Goal: Task Accomplishment & Management: Use online tool/utility

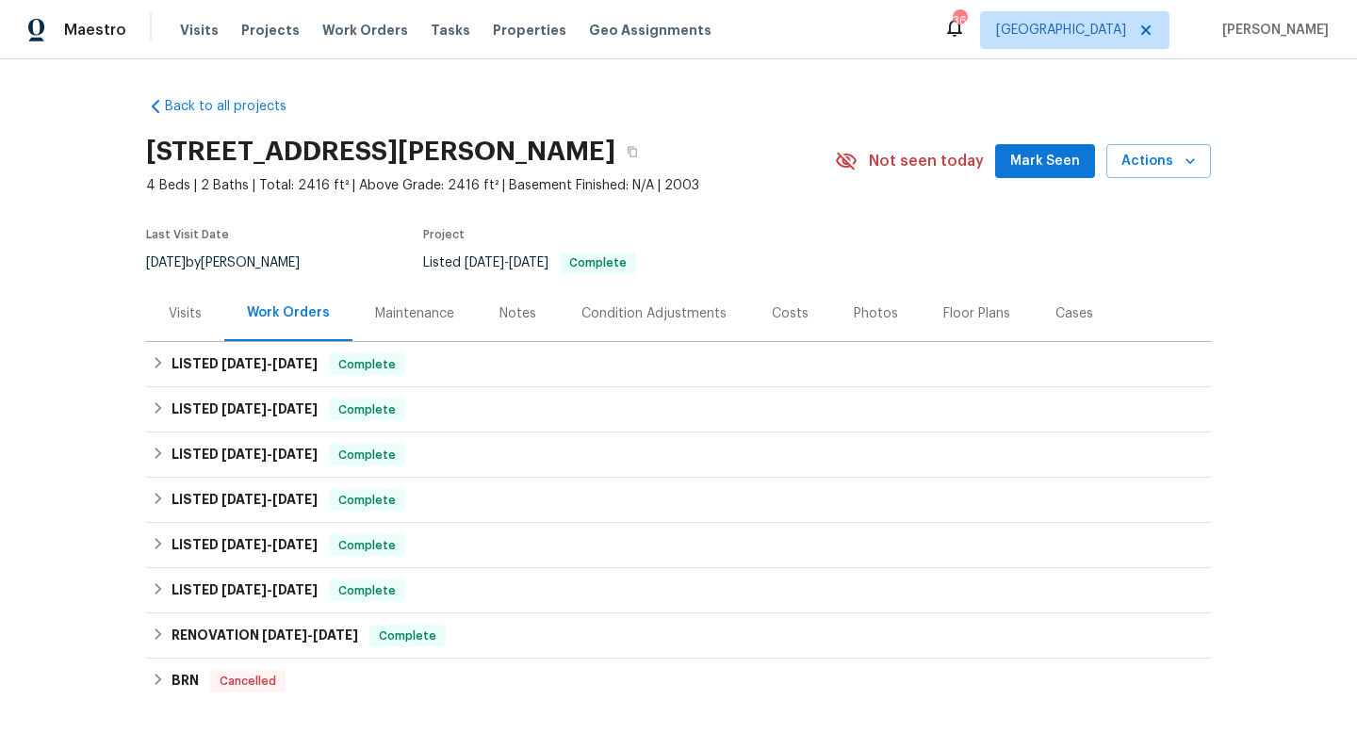
scroll to position [723, 0]
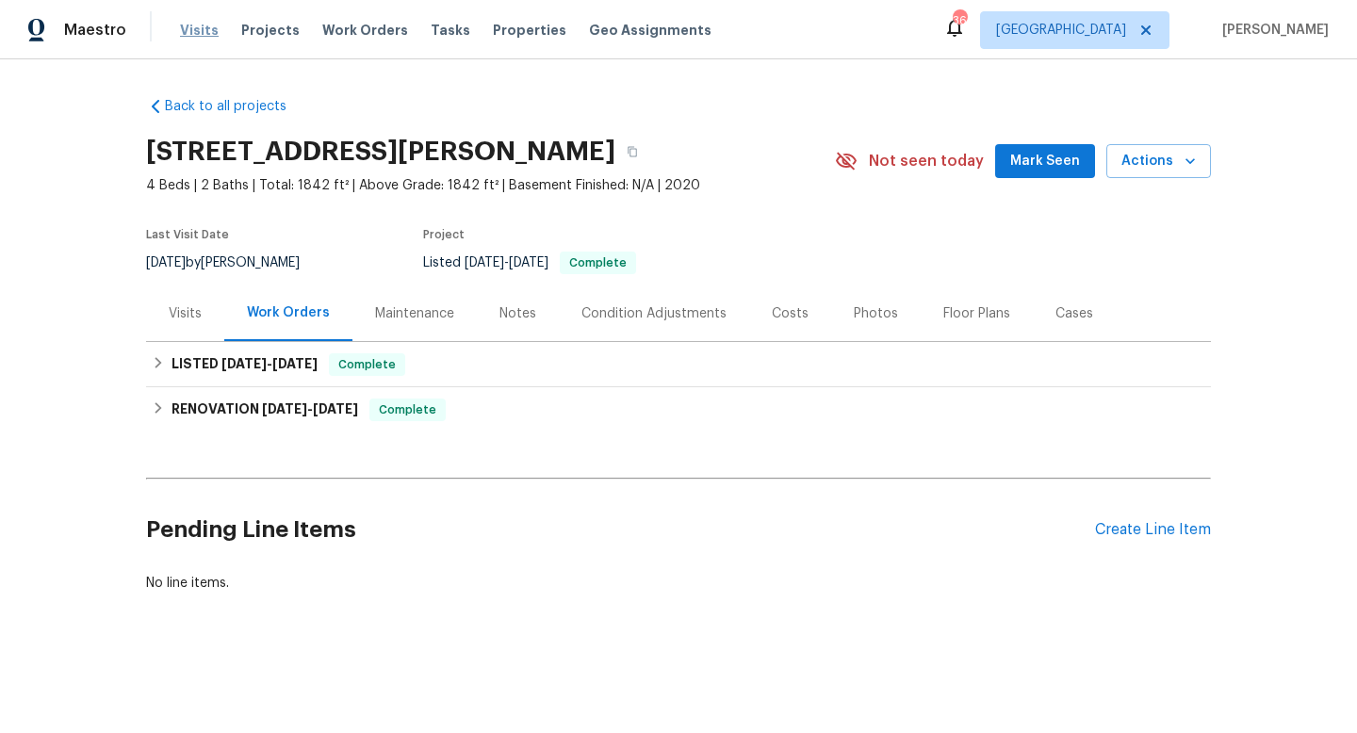
click at [205, 26] on span "Visits" at bounding box center [199, 30] width 39 height 19
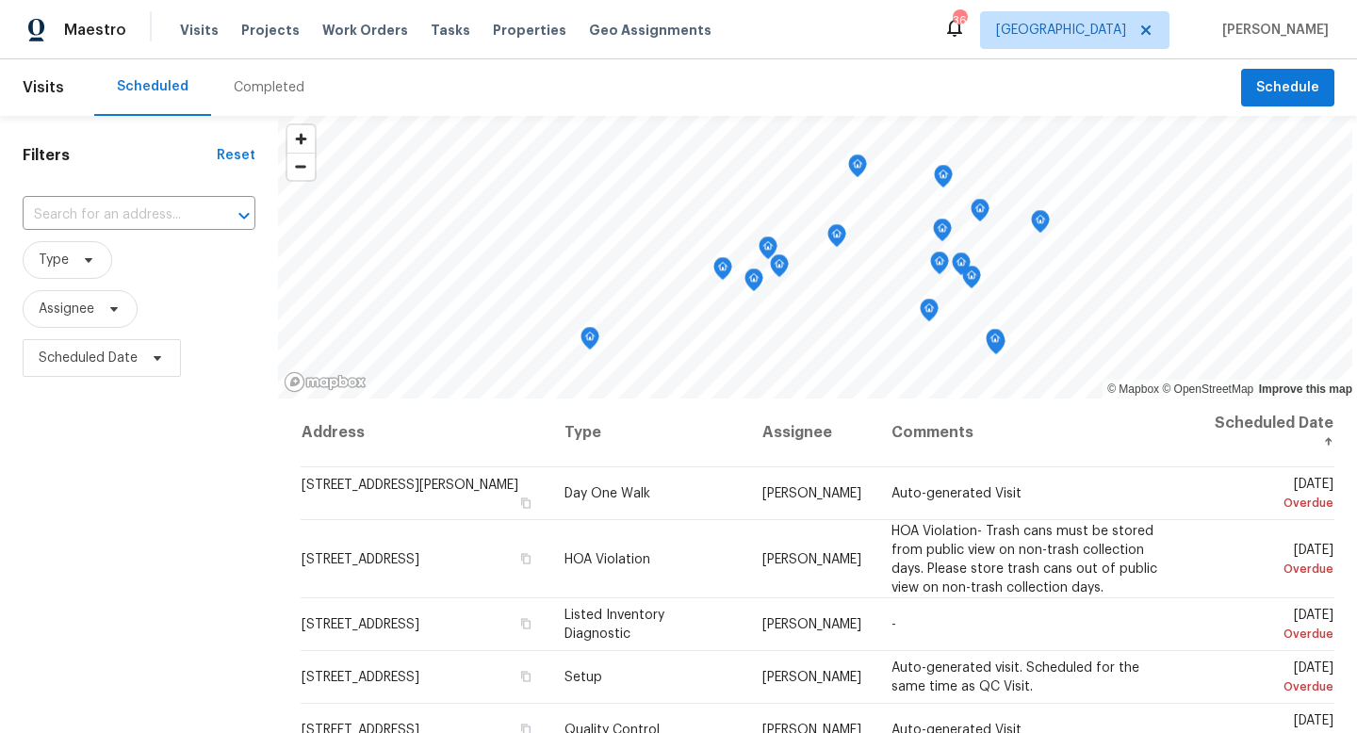
click at [256, 90] on div "Completed" at bounding box center [269, 87] width 71 height 19
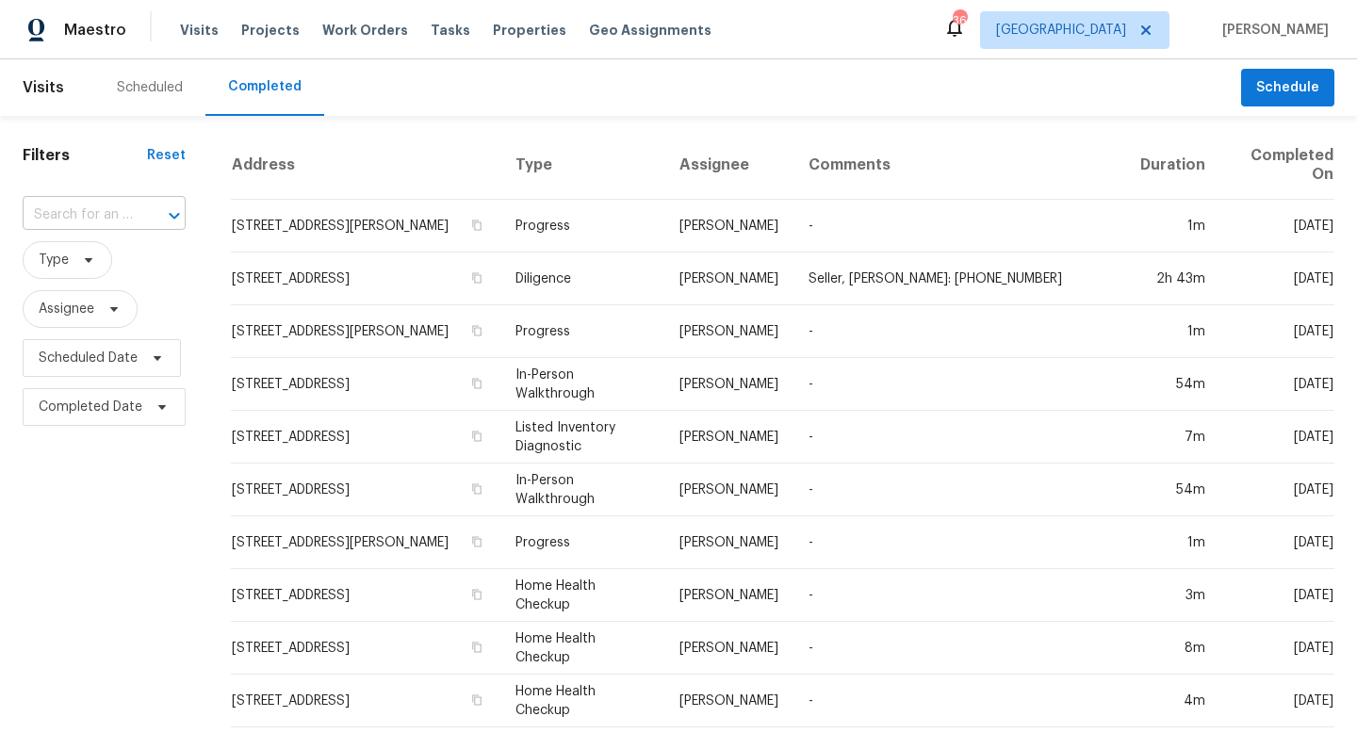
click at [120, 211] on input "text" at bounding box center [78, 215] width 110 height 29
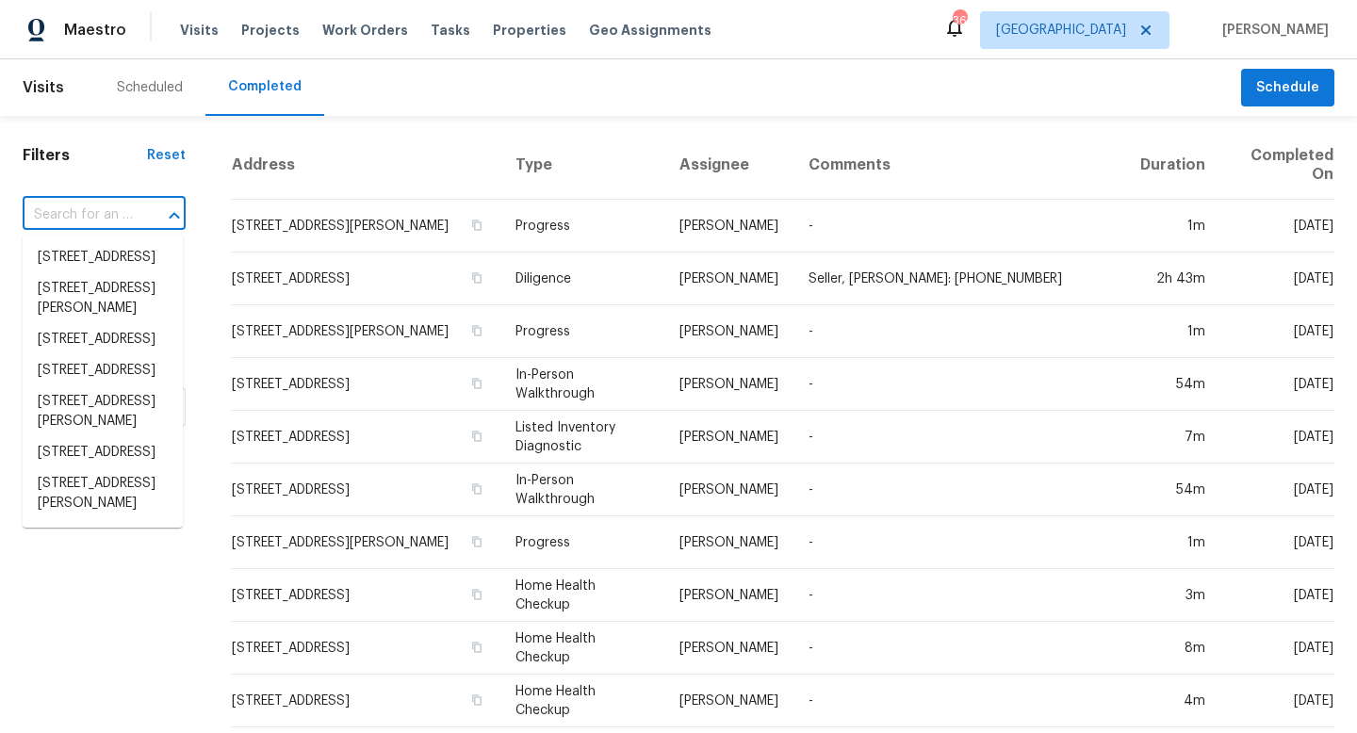
paste input "106 Willow Ln, Burleson, TX 76028"
type input "106 Willow Ln, Burleson, TX 76028"
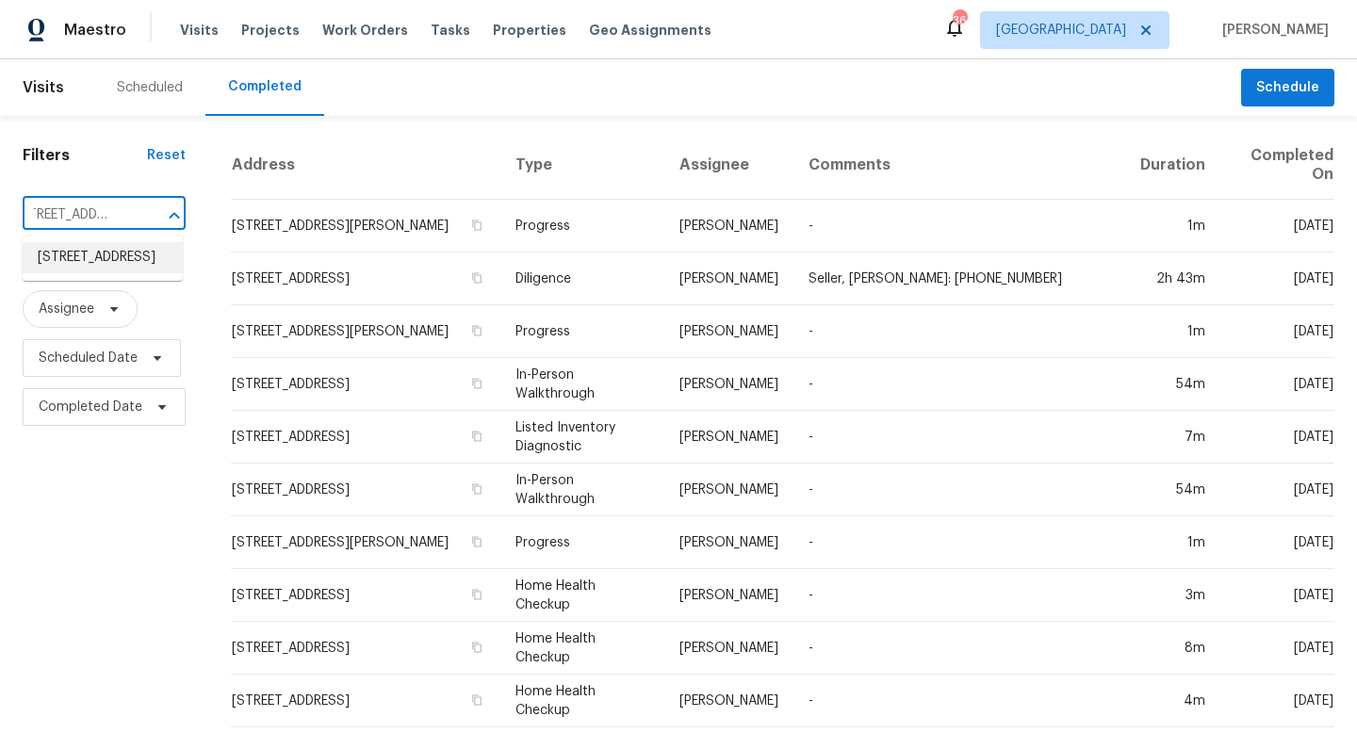
click at [79, 261] on li "106 Willow Ln, Burleson, TX 76028" at bounding box center [103, 257] width 160 height 31
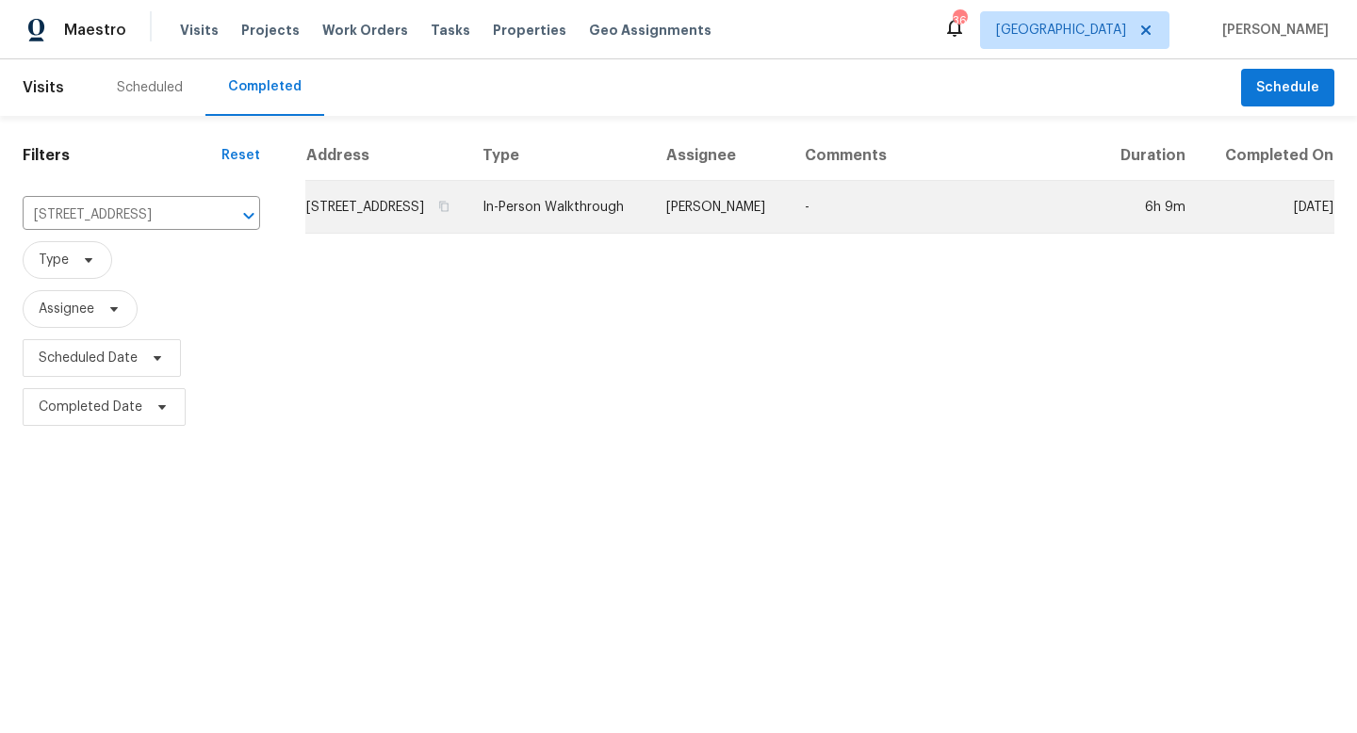
click at [637, 225] on td "In-Person Walkthrough" at bounding box center [560, 207] width 184 height 53
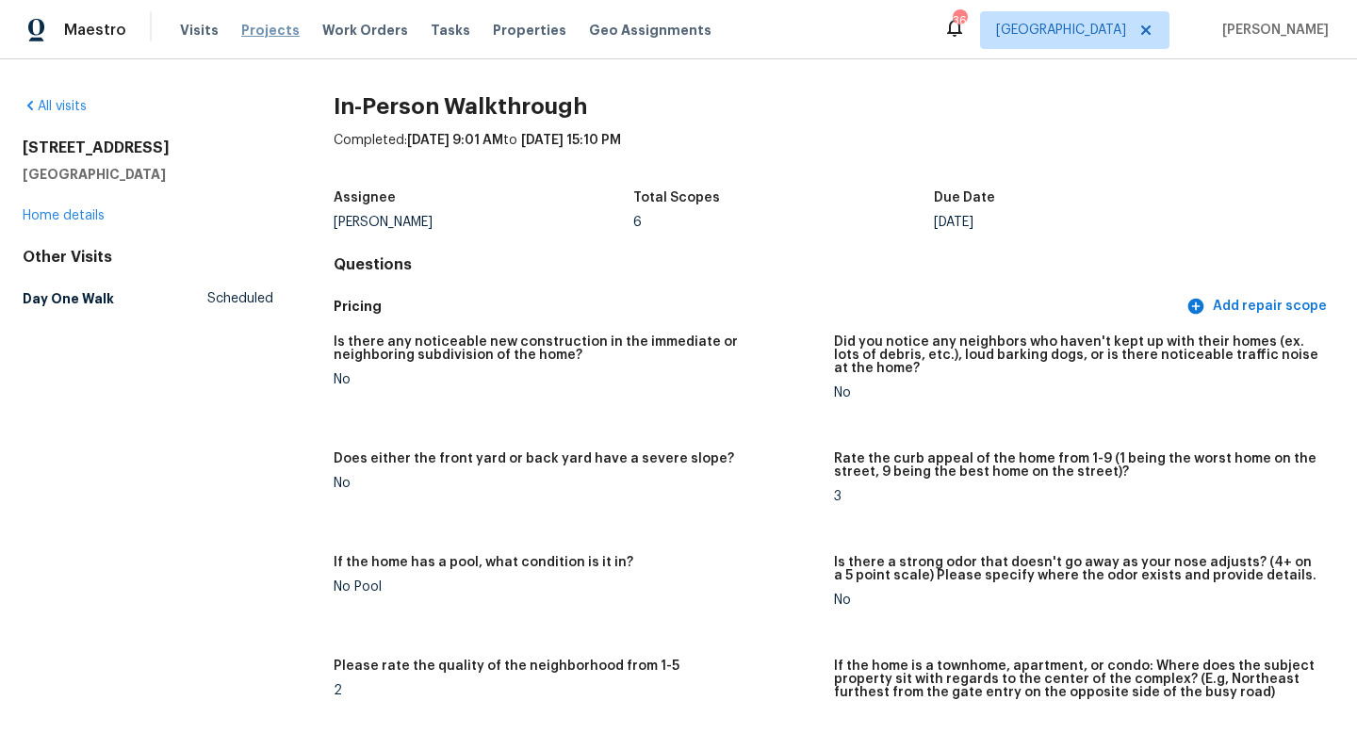
click at [253, 35] on span "Projects" at bounding box center [270, 30] width 58 height 19
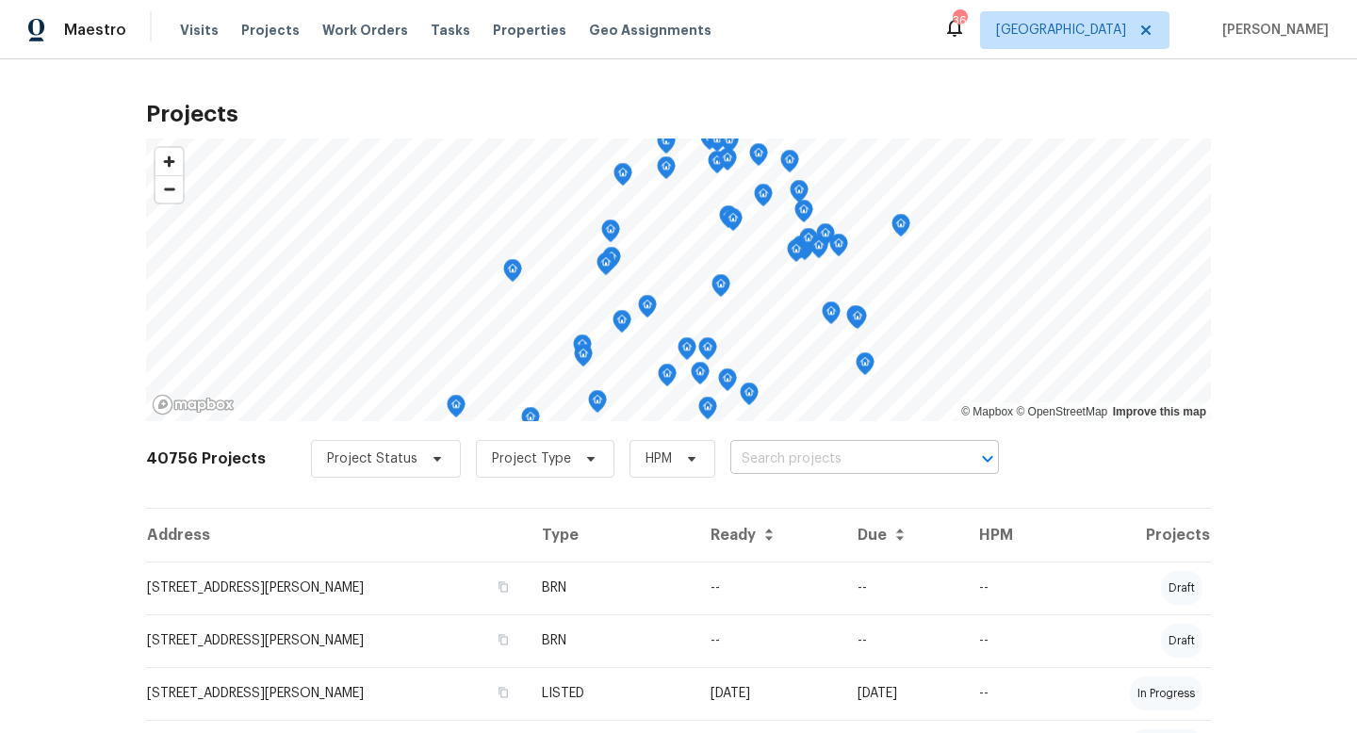
click at [782, 465] on input "text" at bounding box center [839, 459] width 216 height 29
type input "2233"
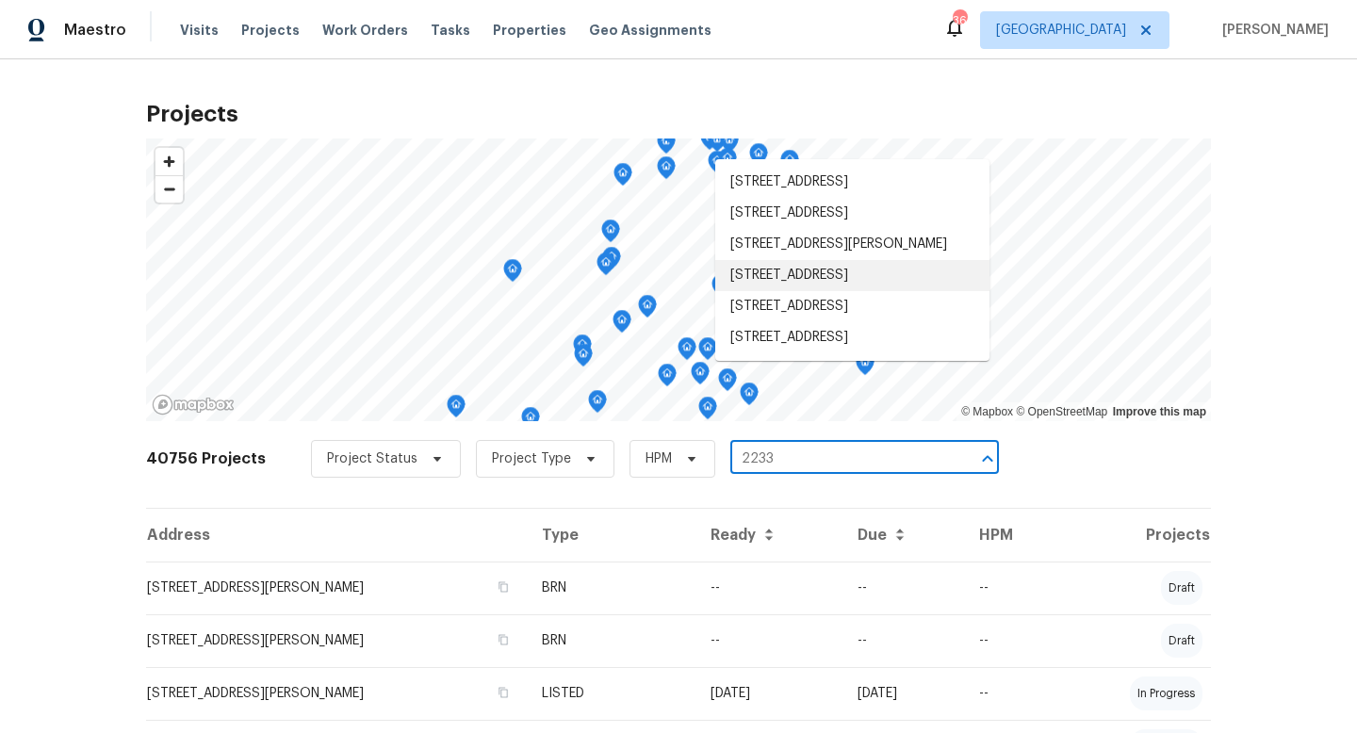
click at [822, 291] on li "2233 Old Foundry Rd, Weatherford, TX 76087" at bounding box center [852, 275] width 274 height 31
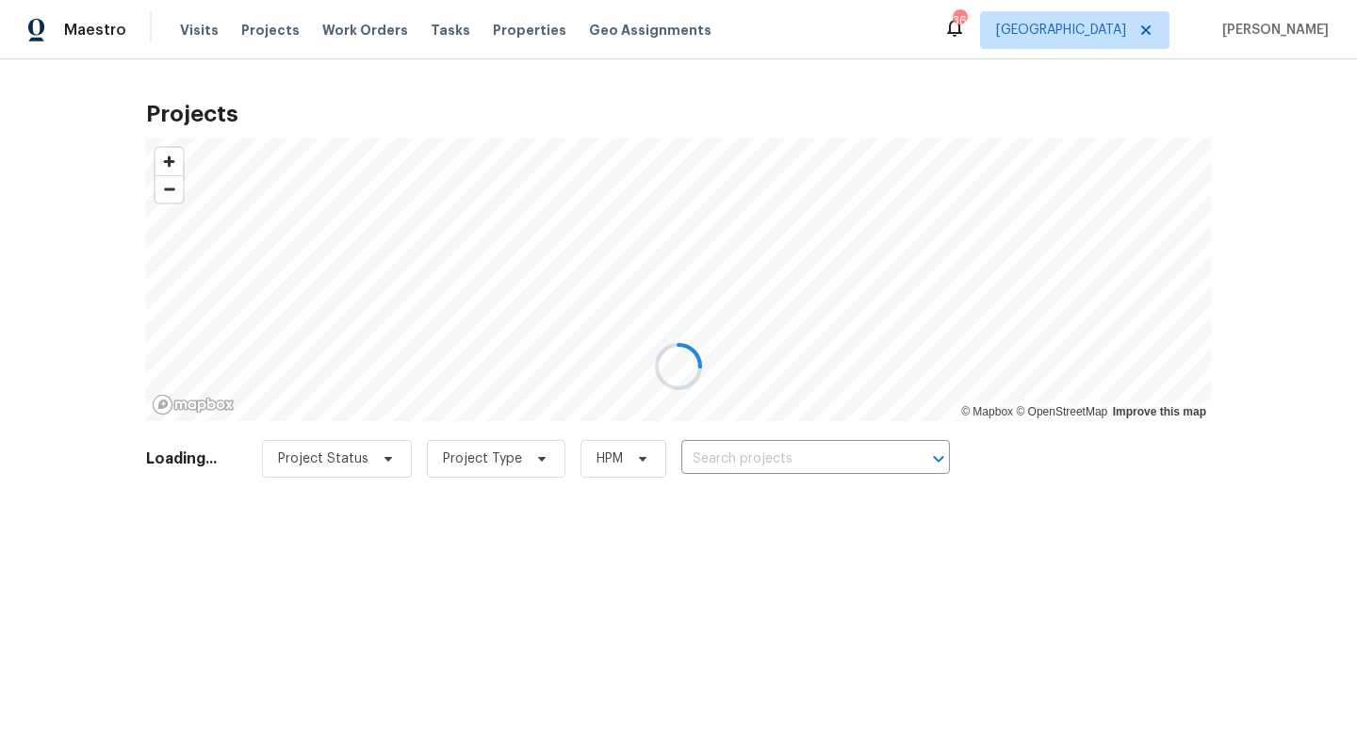
type input "2233 Old Foundry Rd, Weatherford, TX 76087"
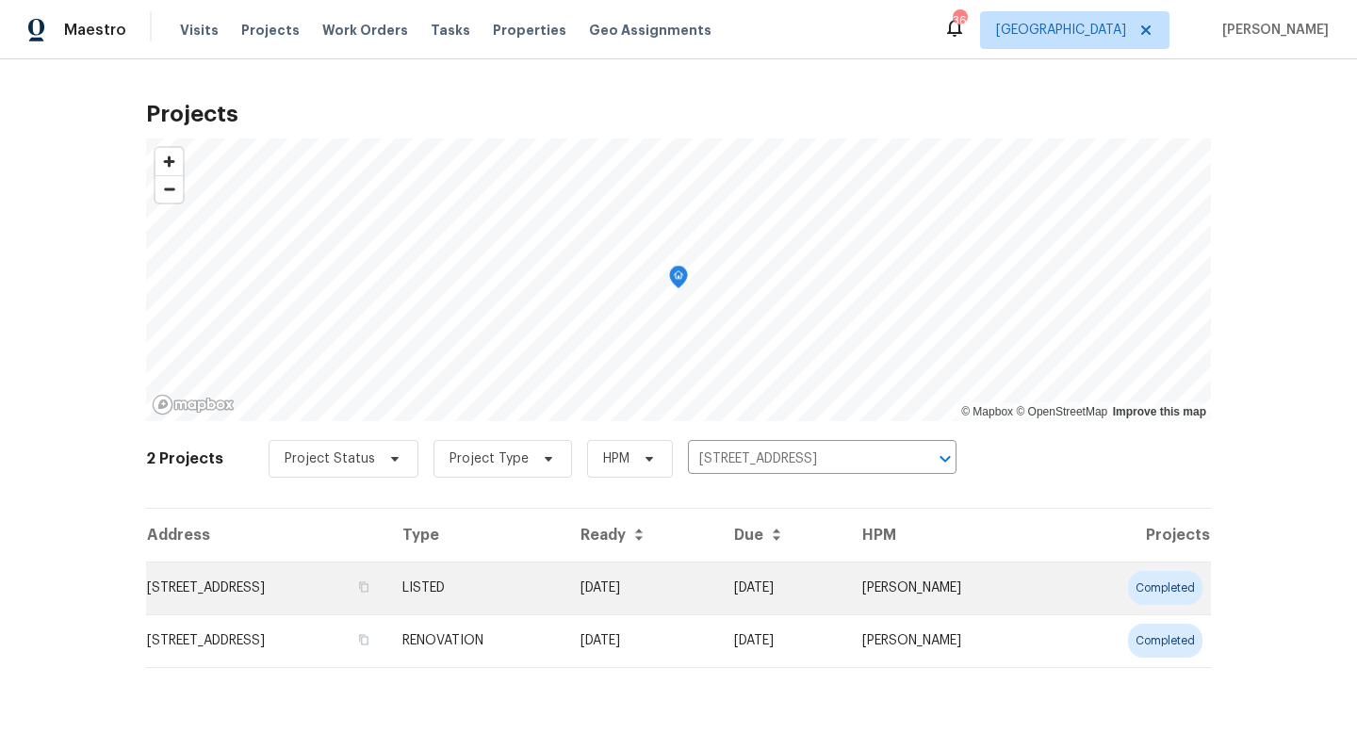
click at [719, 586] on td "08/15/25" at bounding box center [643, 588] width 154 height 53
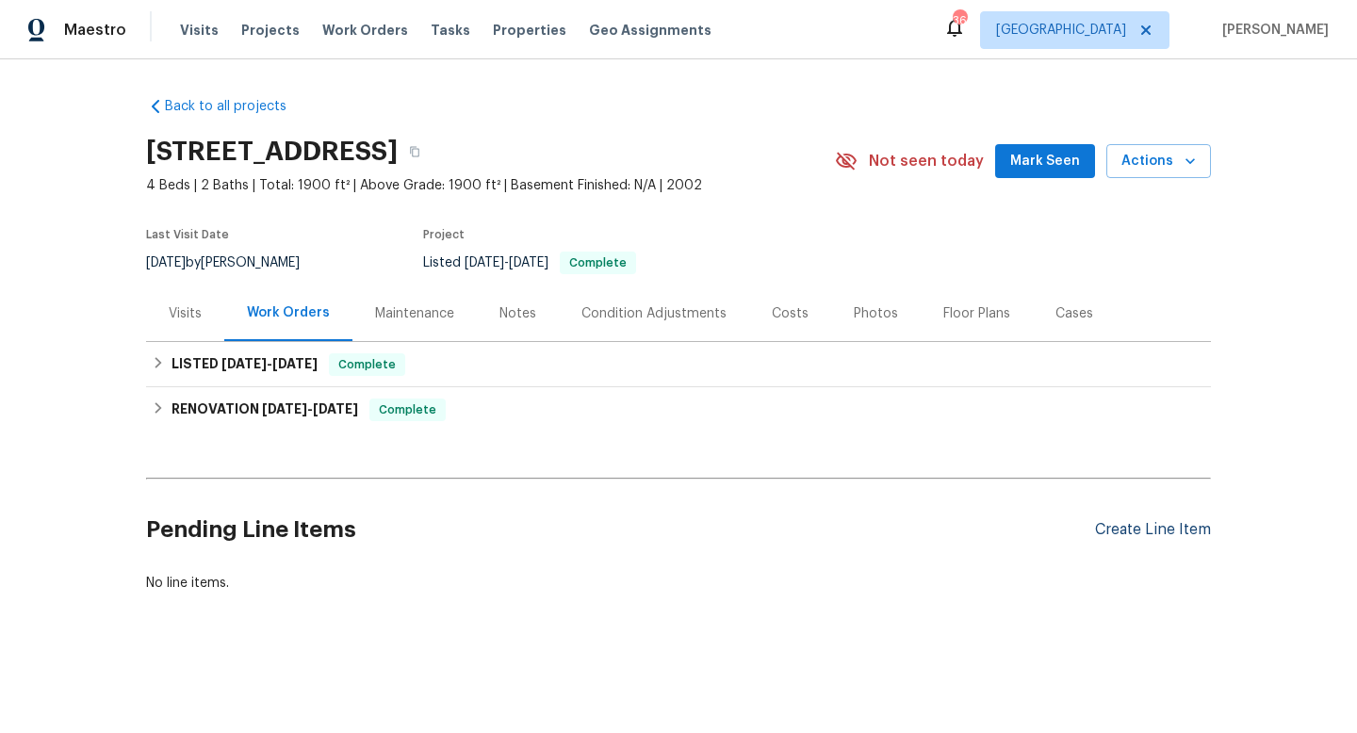
click at [1126, 536] on div "Create Line Item" at bounding box center [1153, 530] width 116 height 18
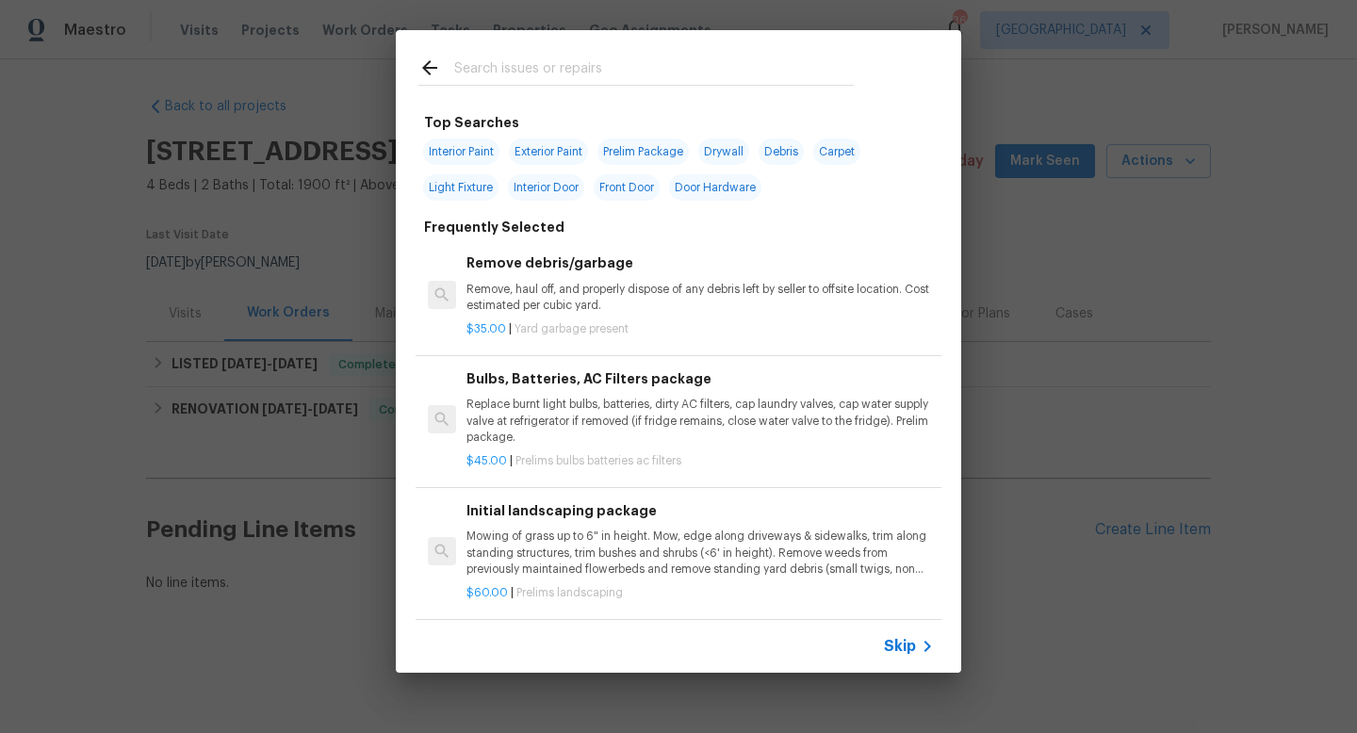
click at [907, 648] on span "Skip" at bounding box center [900, 646] width 32 height 19
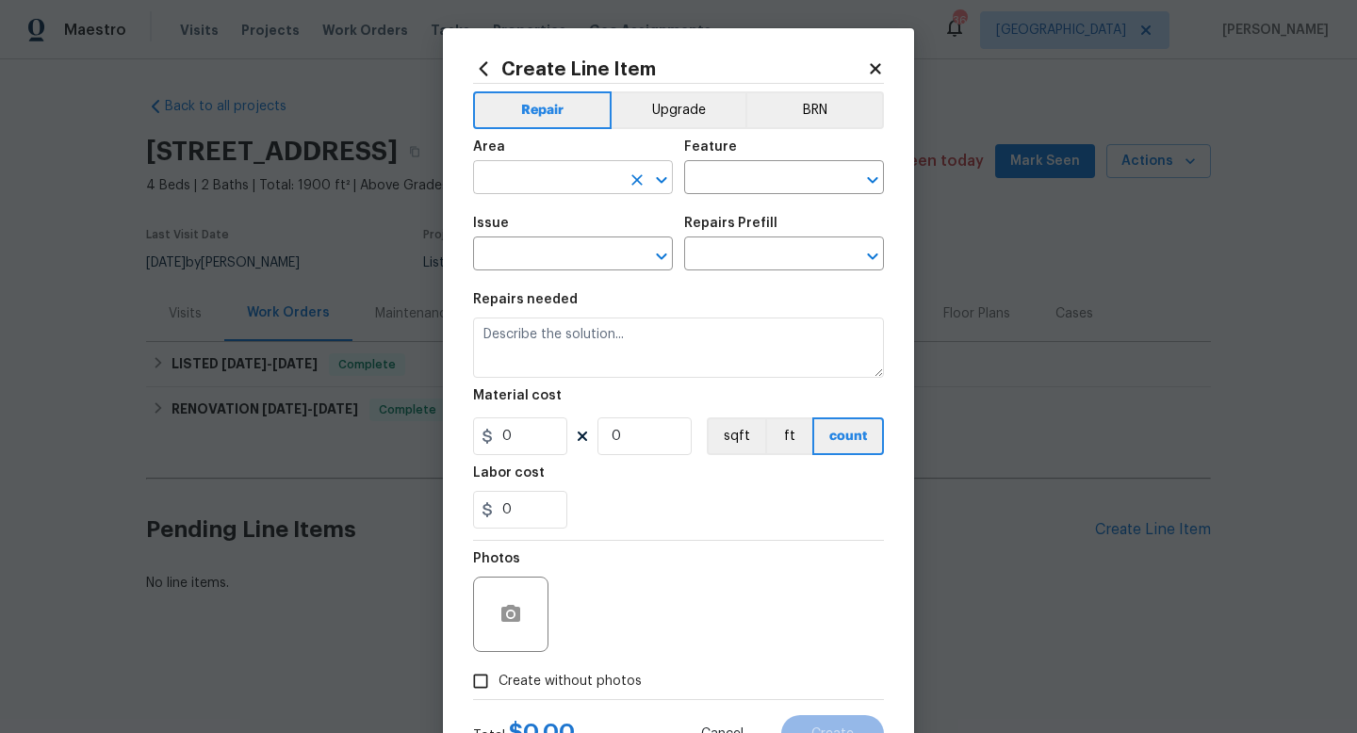
click at [536, 174] on input "text" at bounding box center [546, 179] width 147 height 29
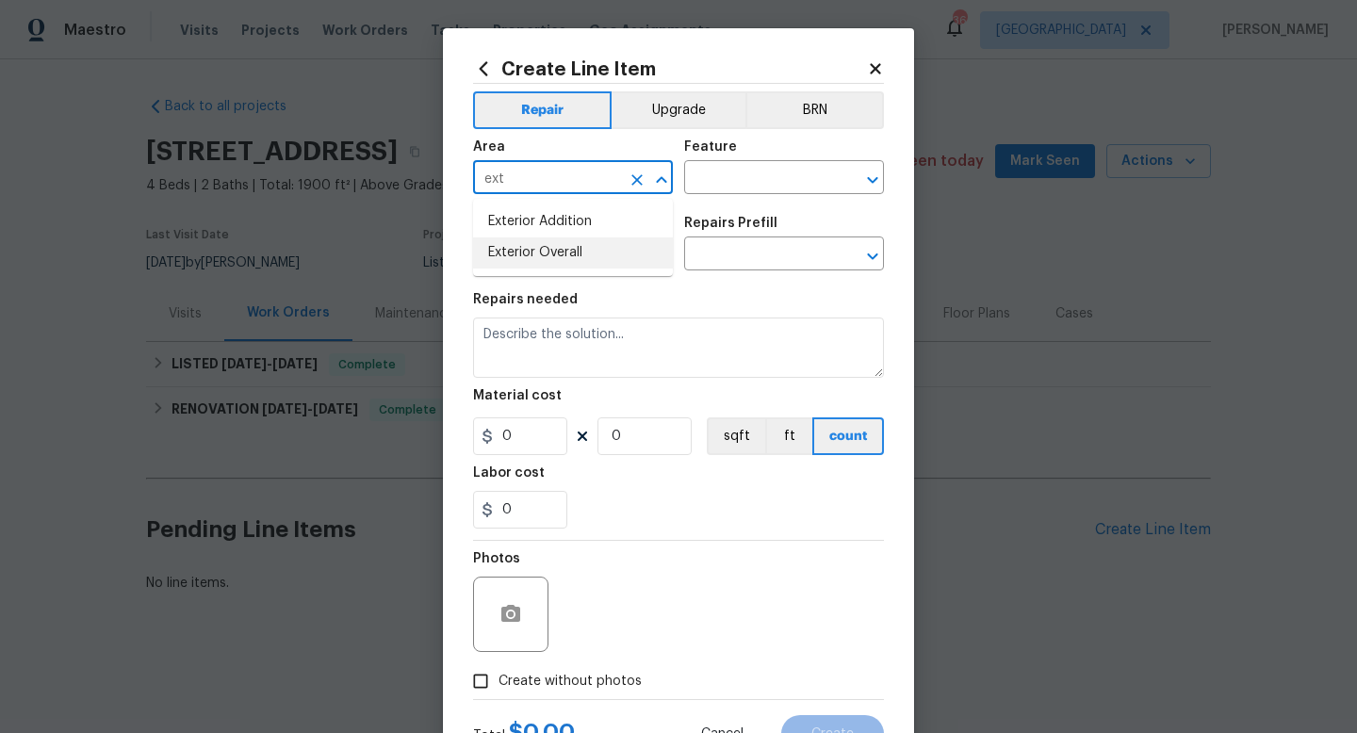
click at [547, 253] on li "Exterior Overall" at bounding box center [573, 253] width 200 height 31
type input "Exterior Overall"
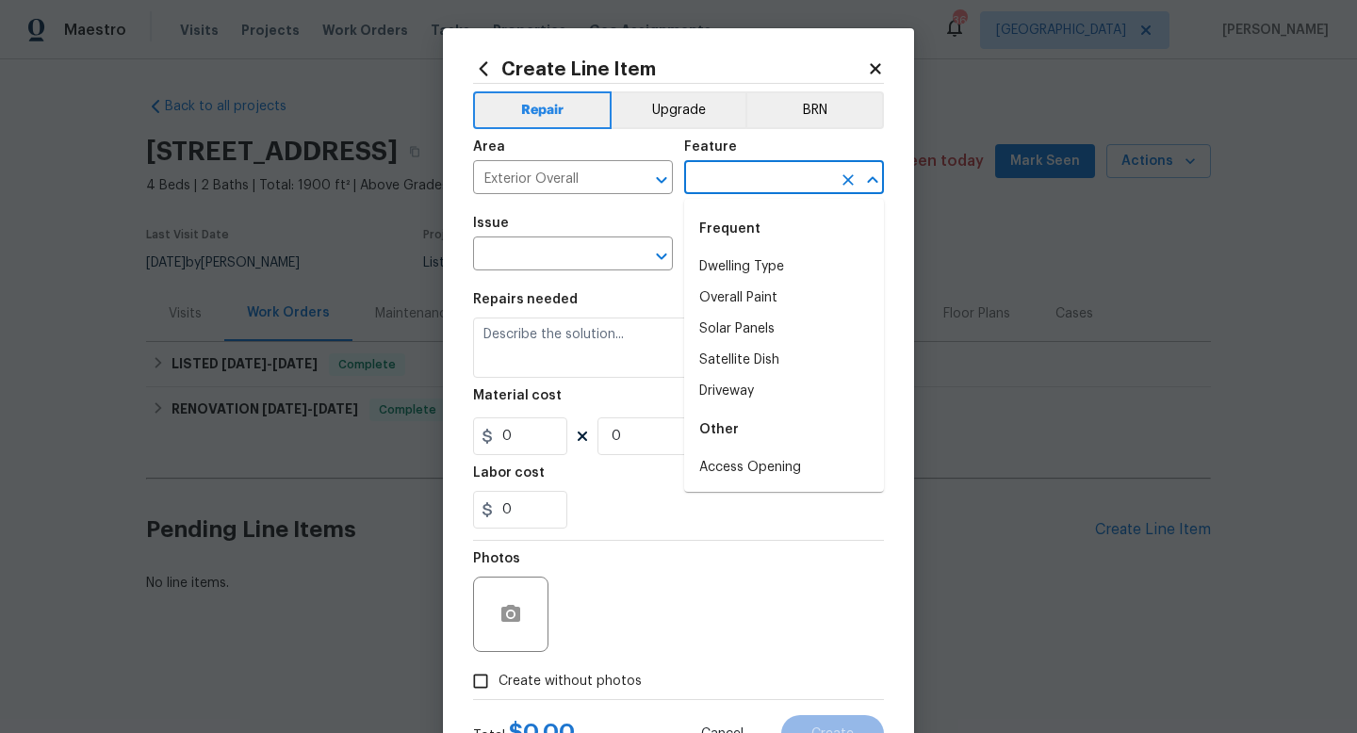
click at [730, 181] on input "text" at bounding box center [757, 179] width 147 height 29
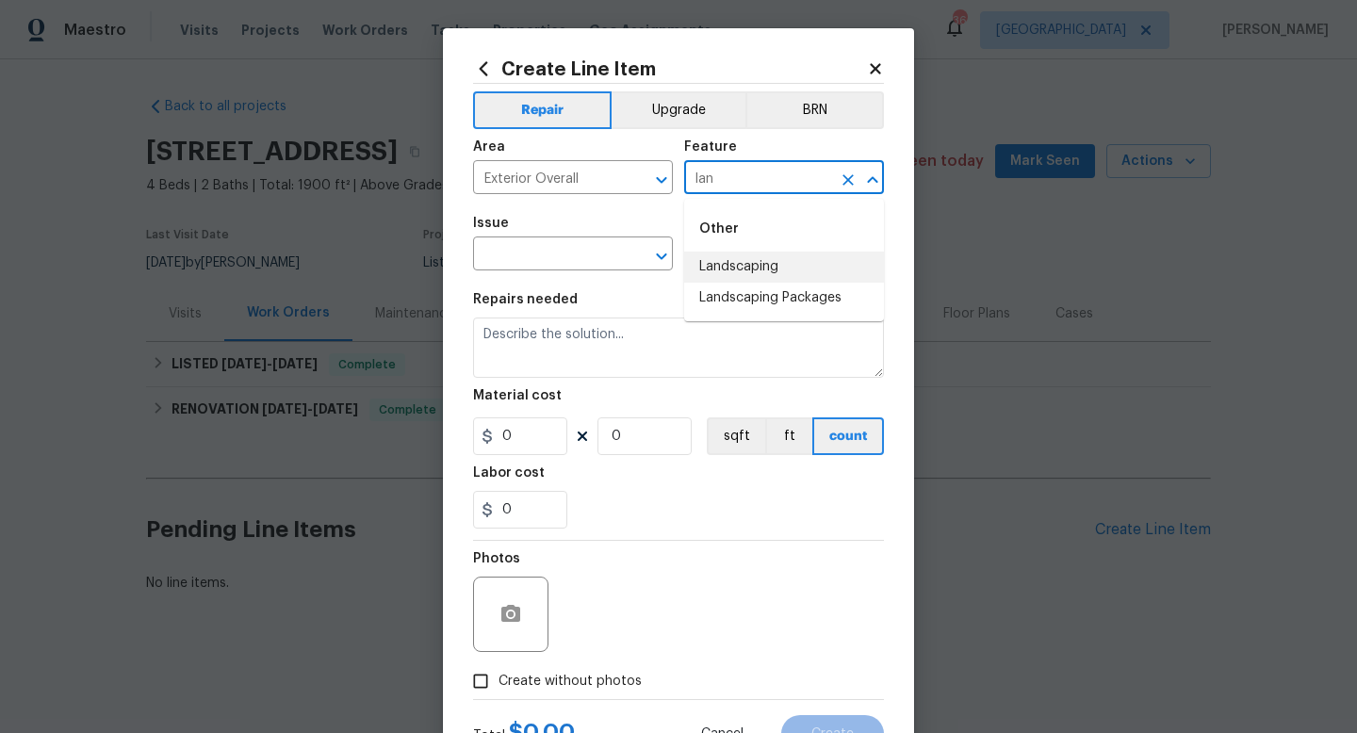
click at [746, 262] on li "Landscaping" at bounding box center [784, 267] width 200 height 31
type input "Landscaping"
click at [594, 257] on input "text" at bounding box center [546, 255] width 147 height 29
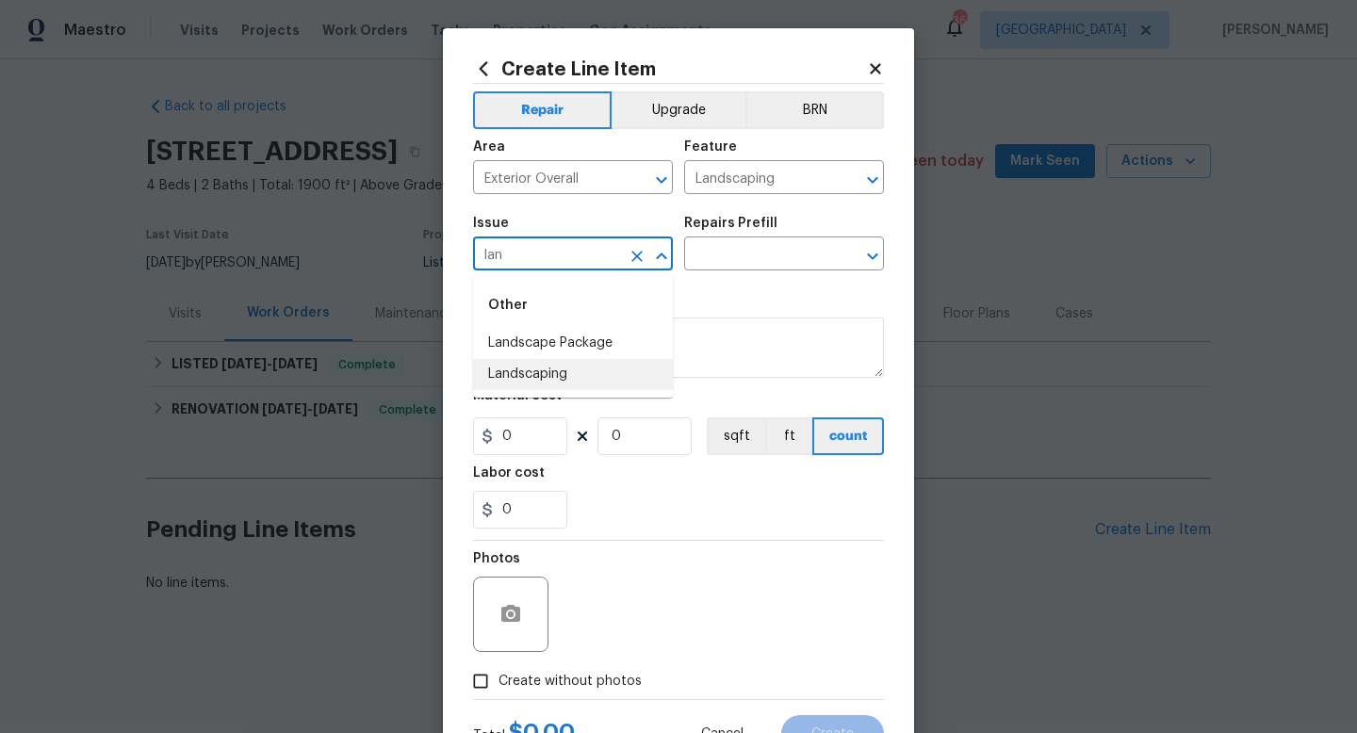
click at [583, 377] on li "Landscaping" at bounding box center [573, 374] width 200 height 31
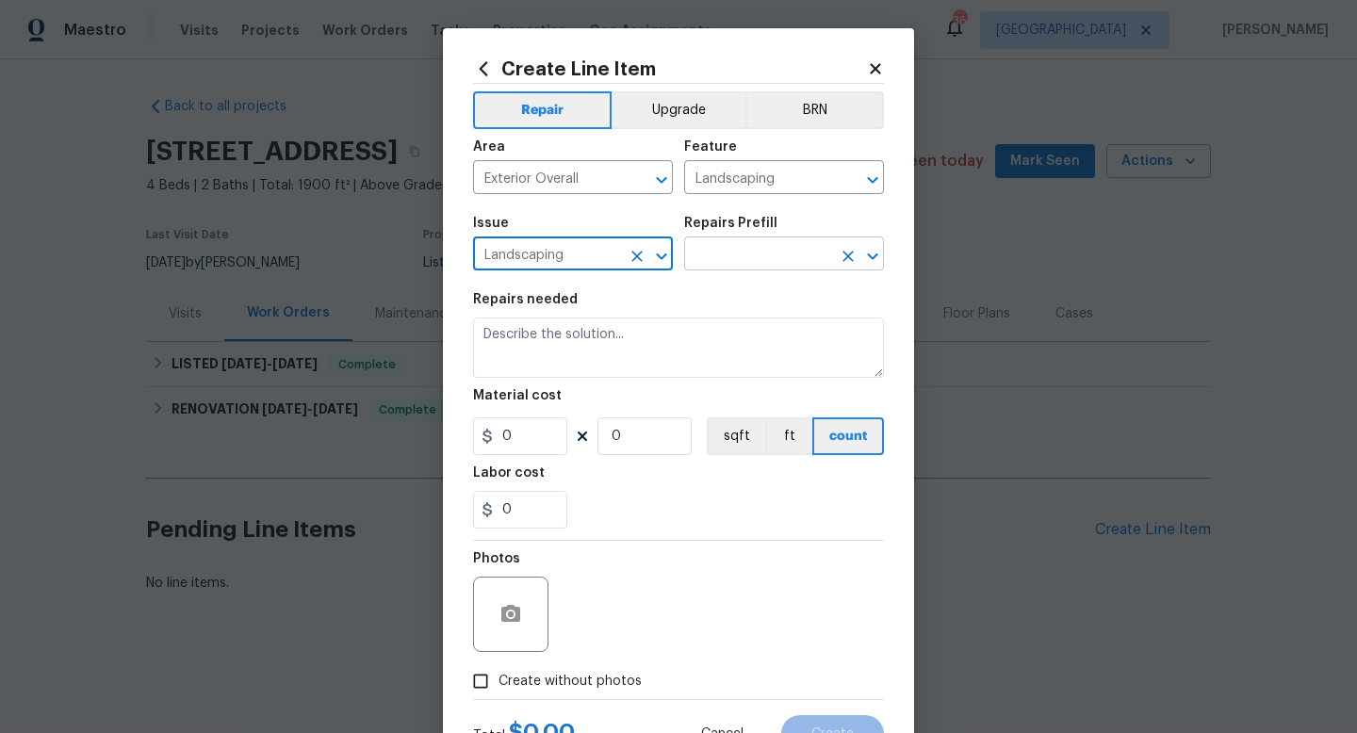
type input "Landscaping"
click at [739, 249] on input "text" at bounding box center [757, 255] width 147 height 29
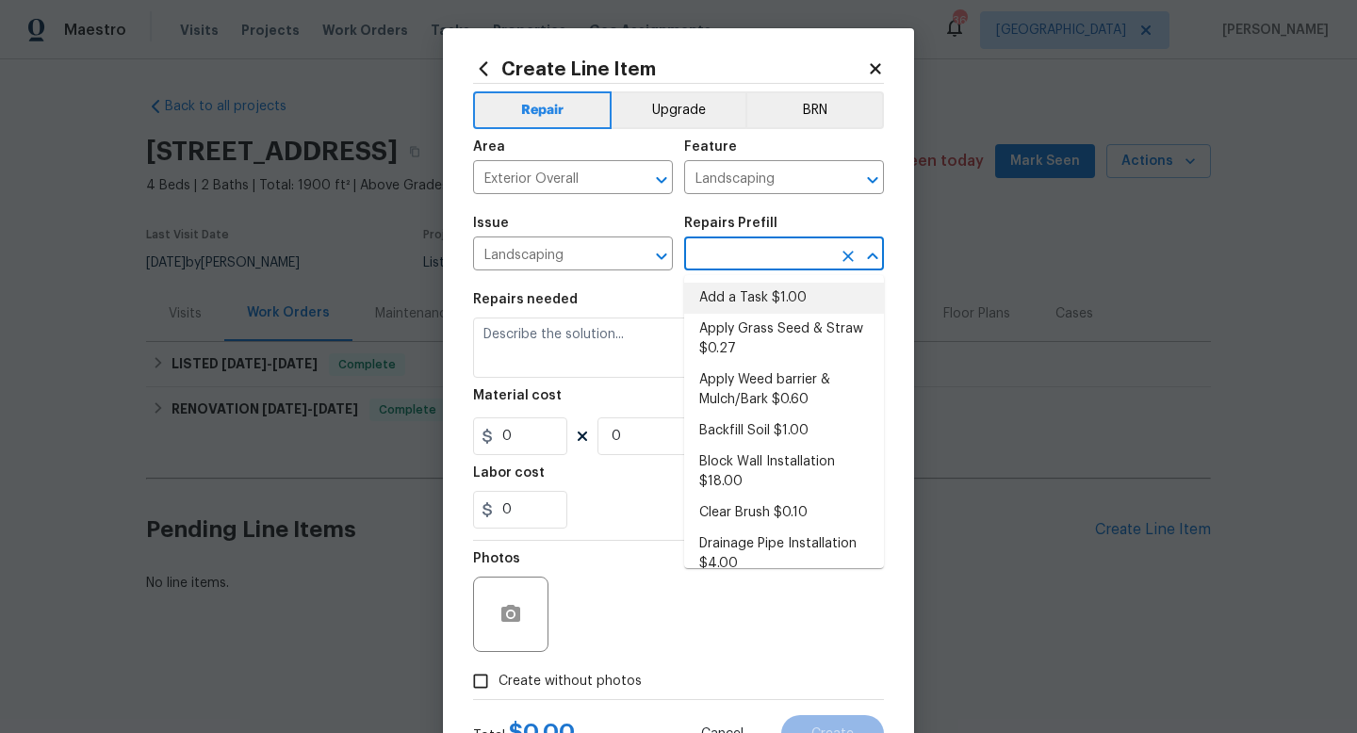
click at [743, 303] on li "Add a Task $1.00" at bounding box center [784, 298] width 200 height 31
type input "Add a Task $1.00"
type textarea "HPM to detail"
type input "1"
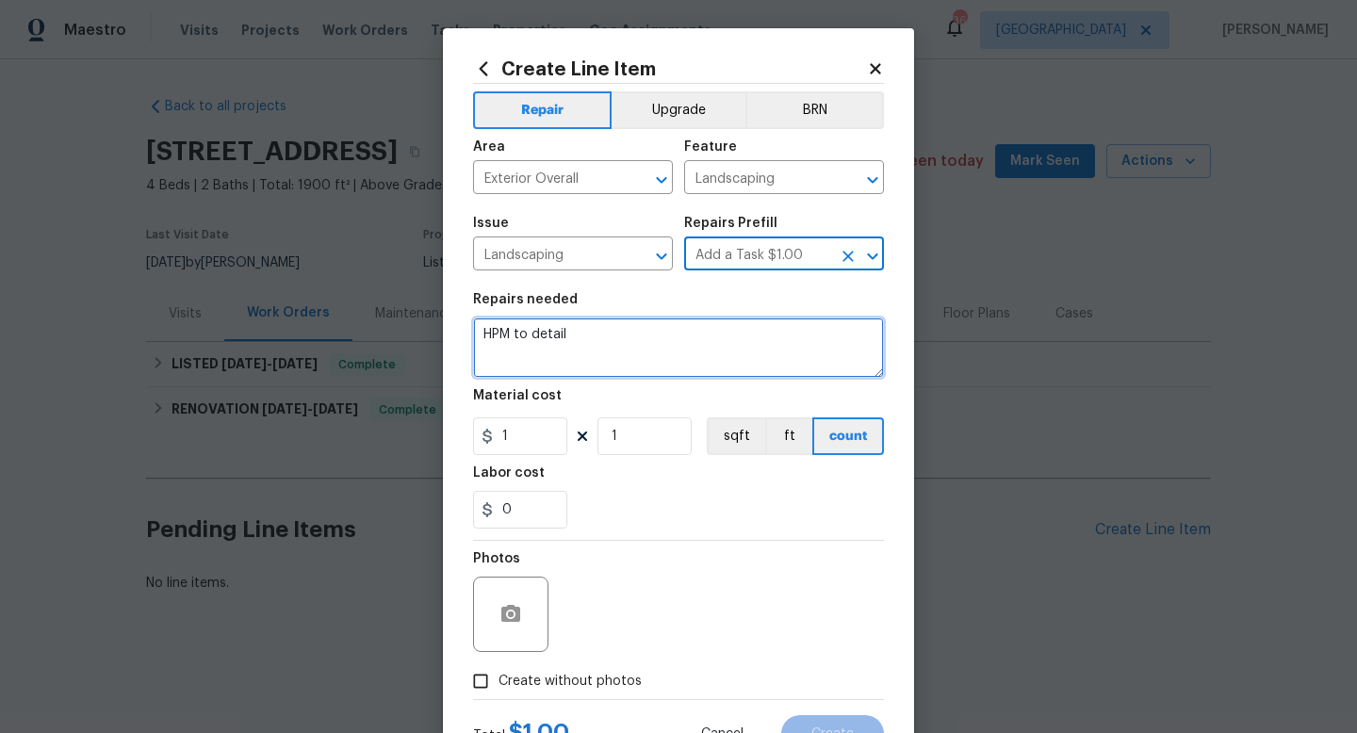
click at [670, 340] on textarea "HPM to detail" at bounding box center [678, 348] width 411 height 60
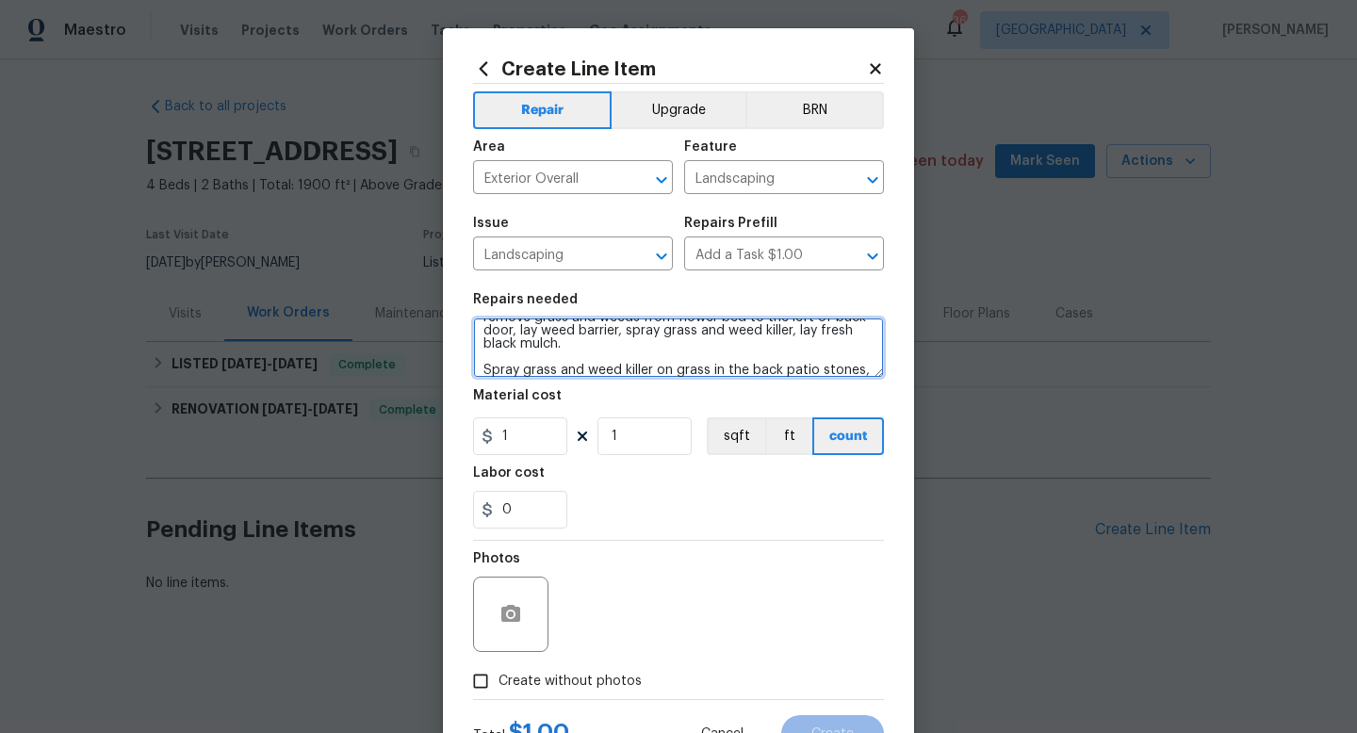
scroll to position [70, 0]
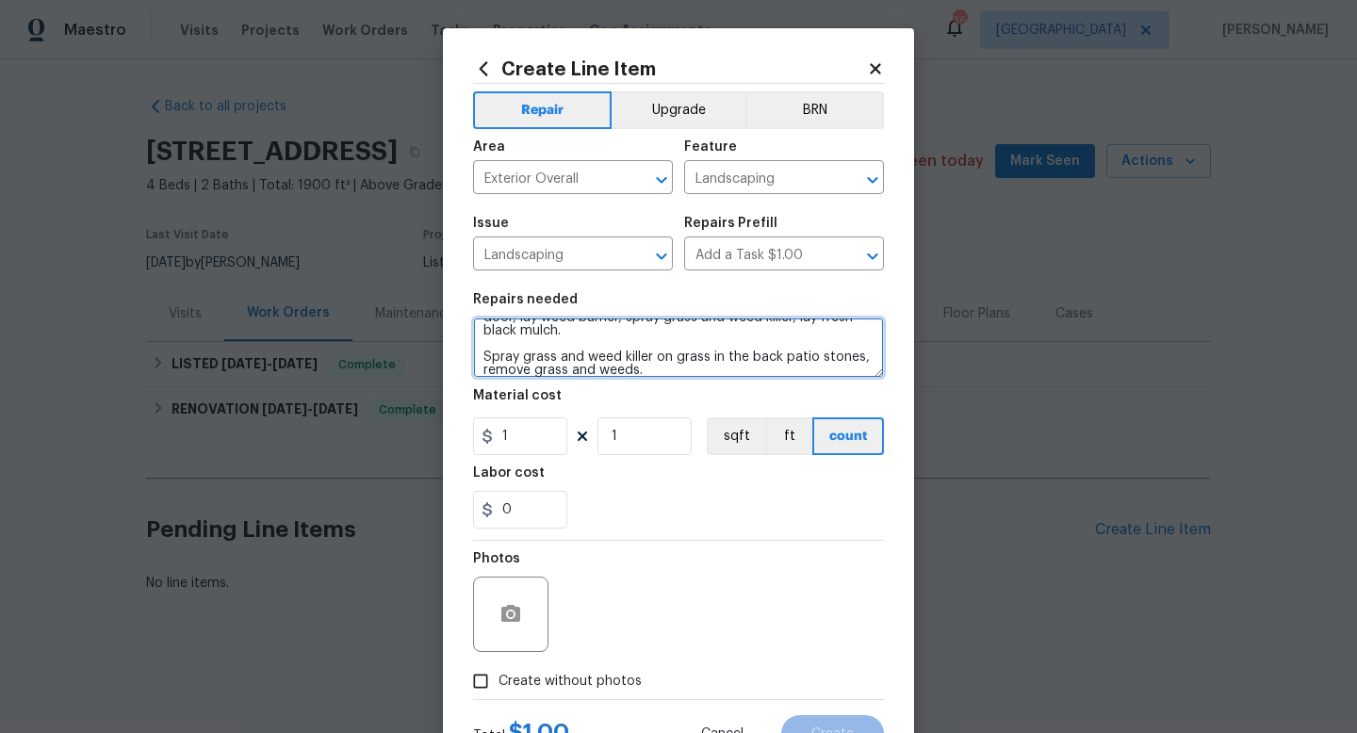
type textarea "Remove grass and weeds from front flower beds, spray grass and weed killer, add…"
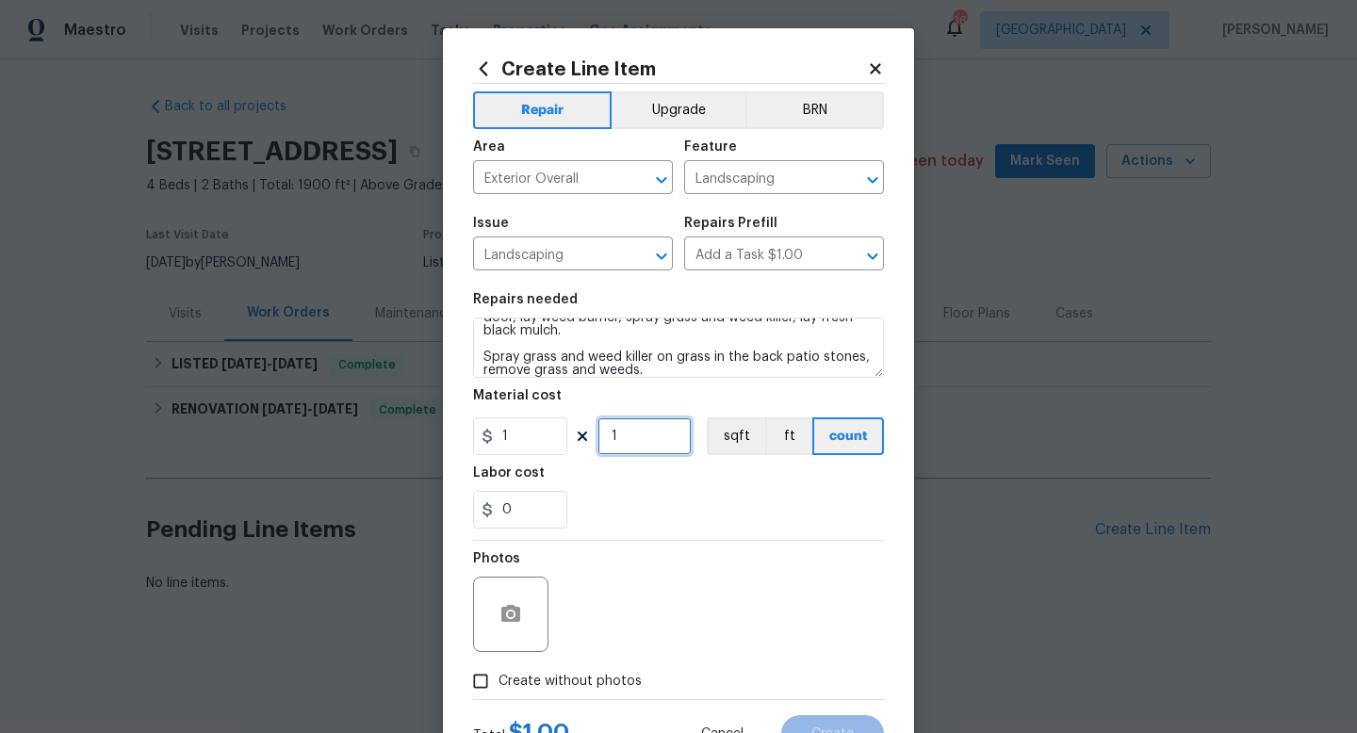
click at [652, 441] on input "1" at bounding box center [645, 437] width 94 height 38
type input "750"
click at [589, 686] on span "Create without photos" at bounding box center [570, 682] width 143 height 20
click at [499, 686] on input "Create without photos" at bounding box center [481, 682] width 36 height 36
checkbox input "true"
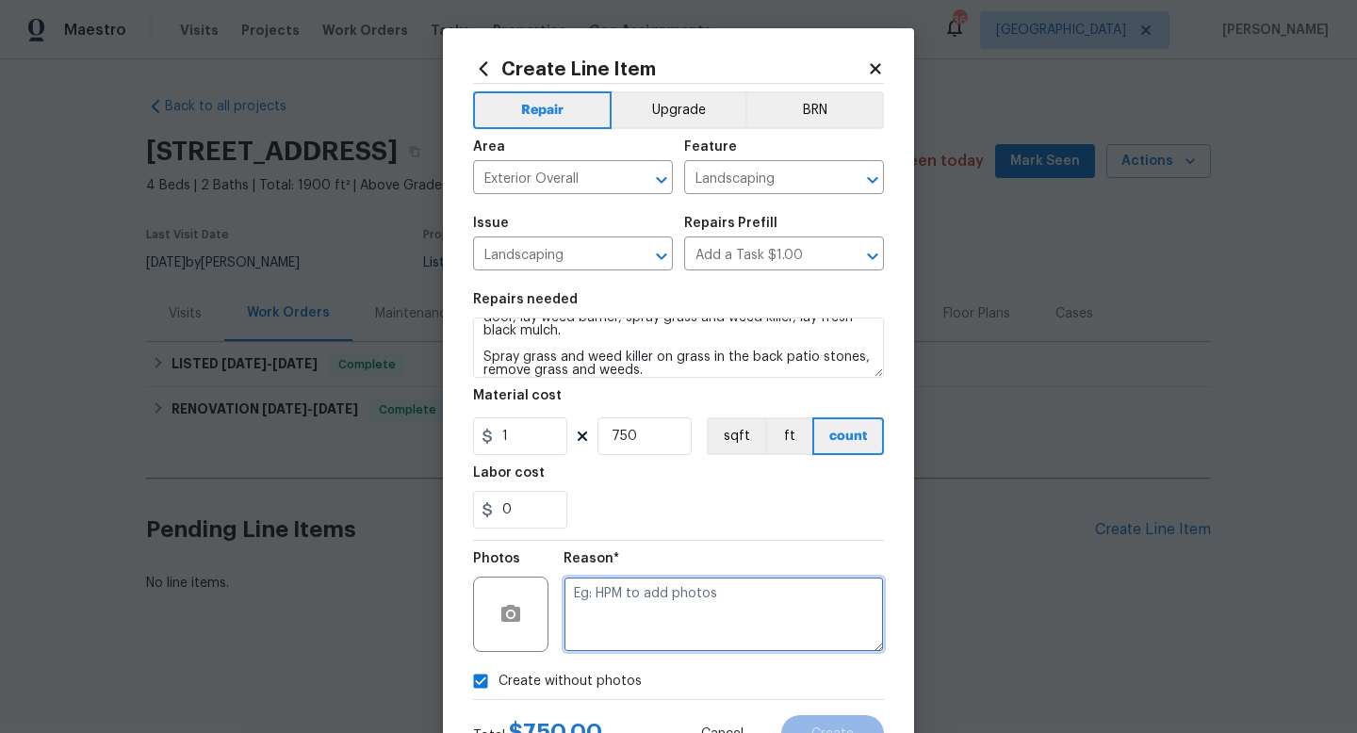
click at [626, 619] on textarea at bounding box center [724, 614] width 320 height 75
type textarea "w"
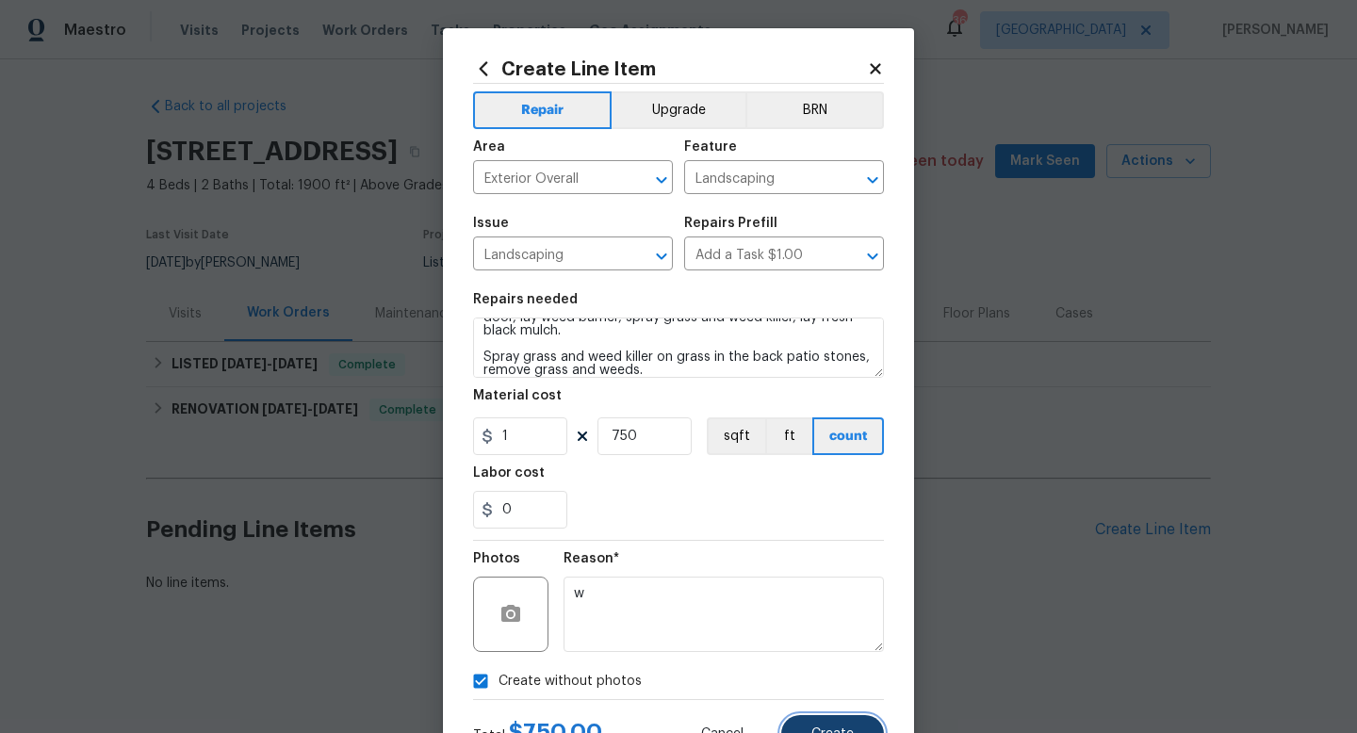
click at [837, 728] on span "Create" at bounding box center [833, 735] width 42 height 14
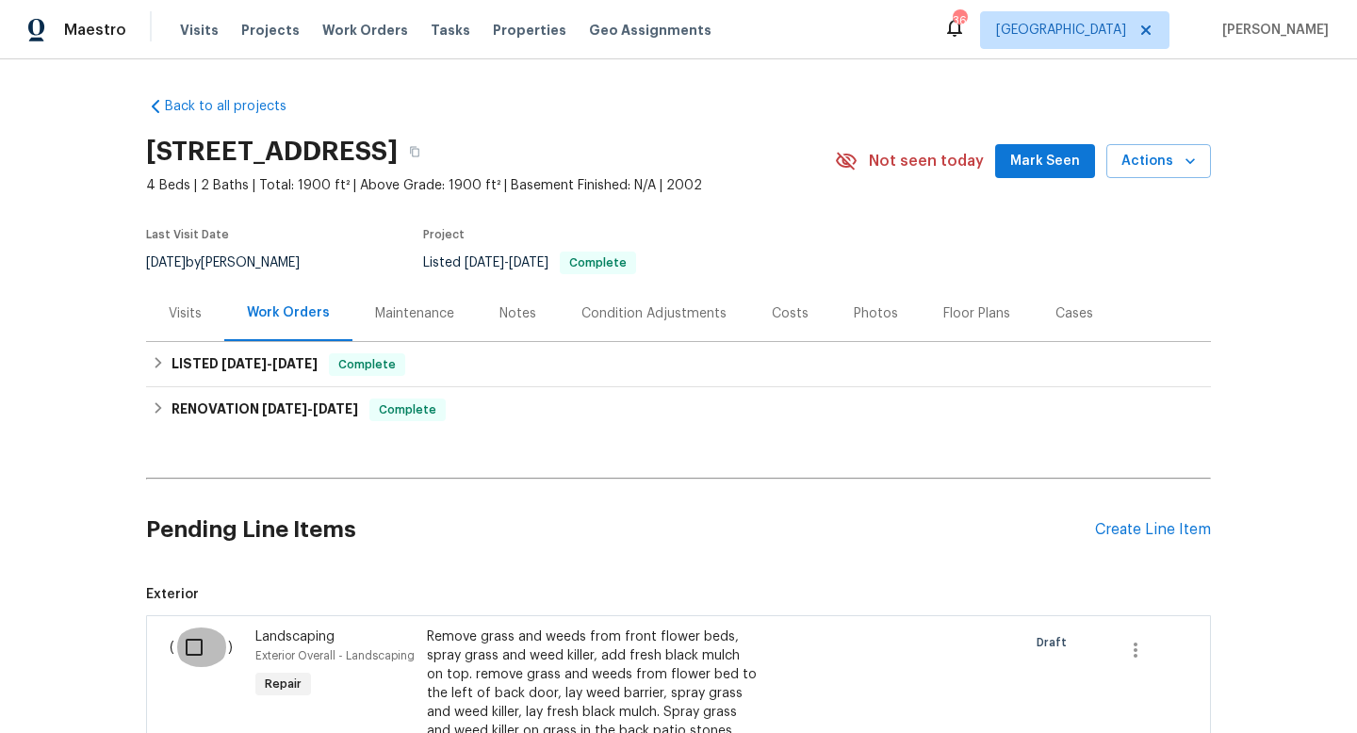
click at [189, 649] on input "checkbox" at bounding box center [201, 648] width 54 height 40
checkbox input "true"
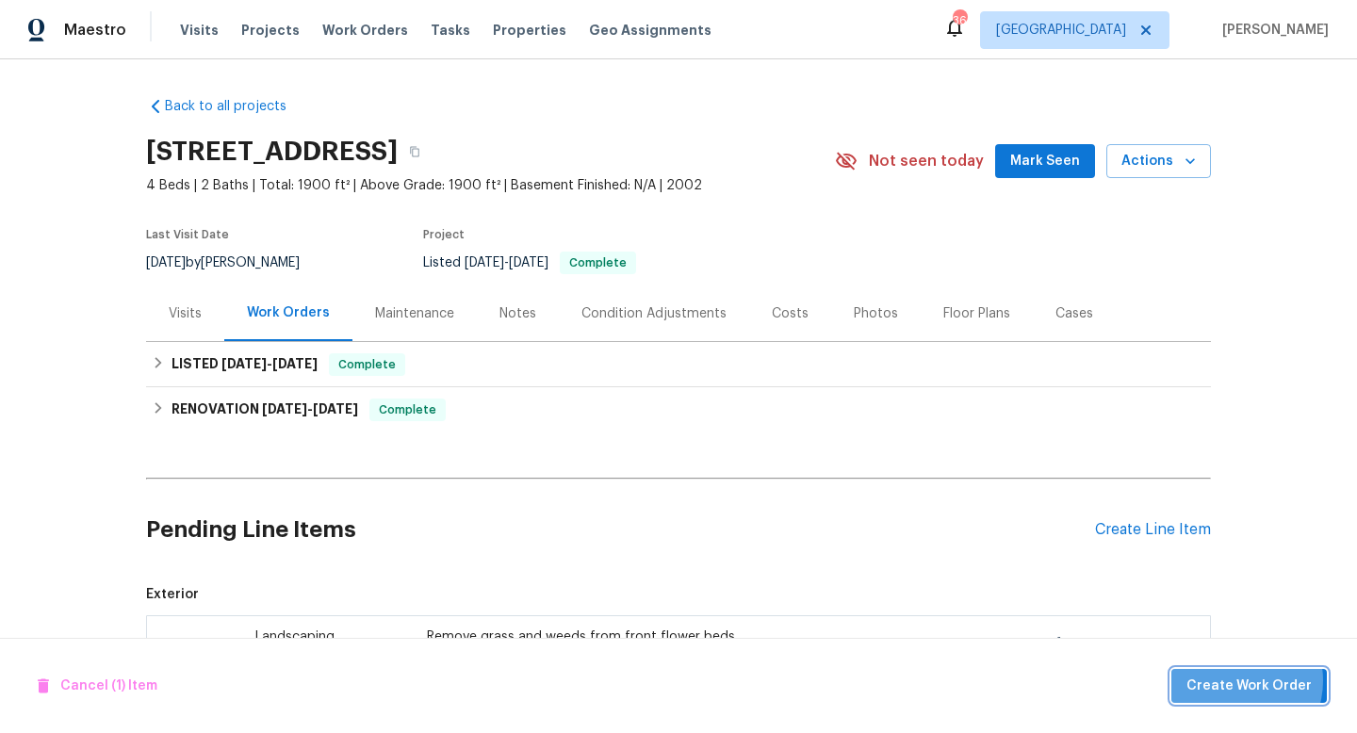
click at [1242, 681] on span "Create Work Order" at bounding box center [1249, 687] width 125 height 24
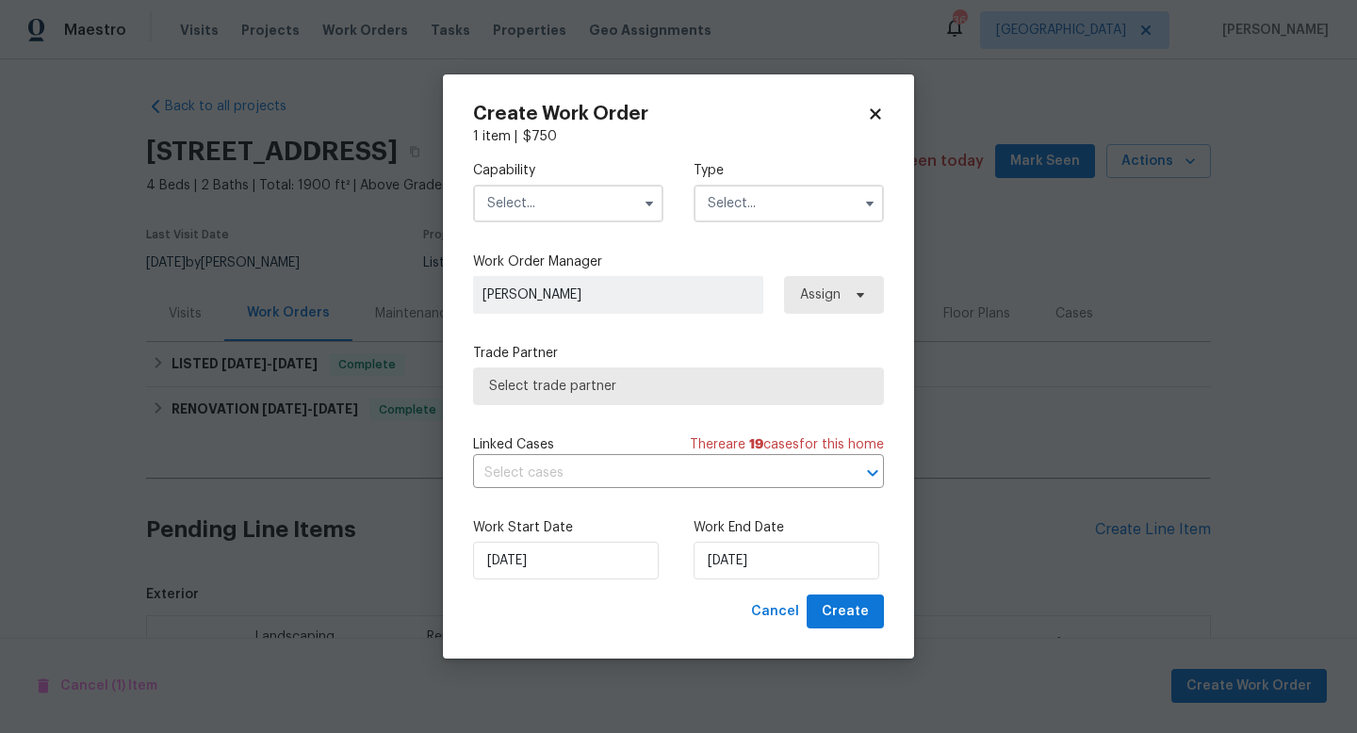
click at [573, 215] on input "text" at bounding box center [568, 204] width 190 height 38
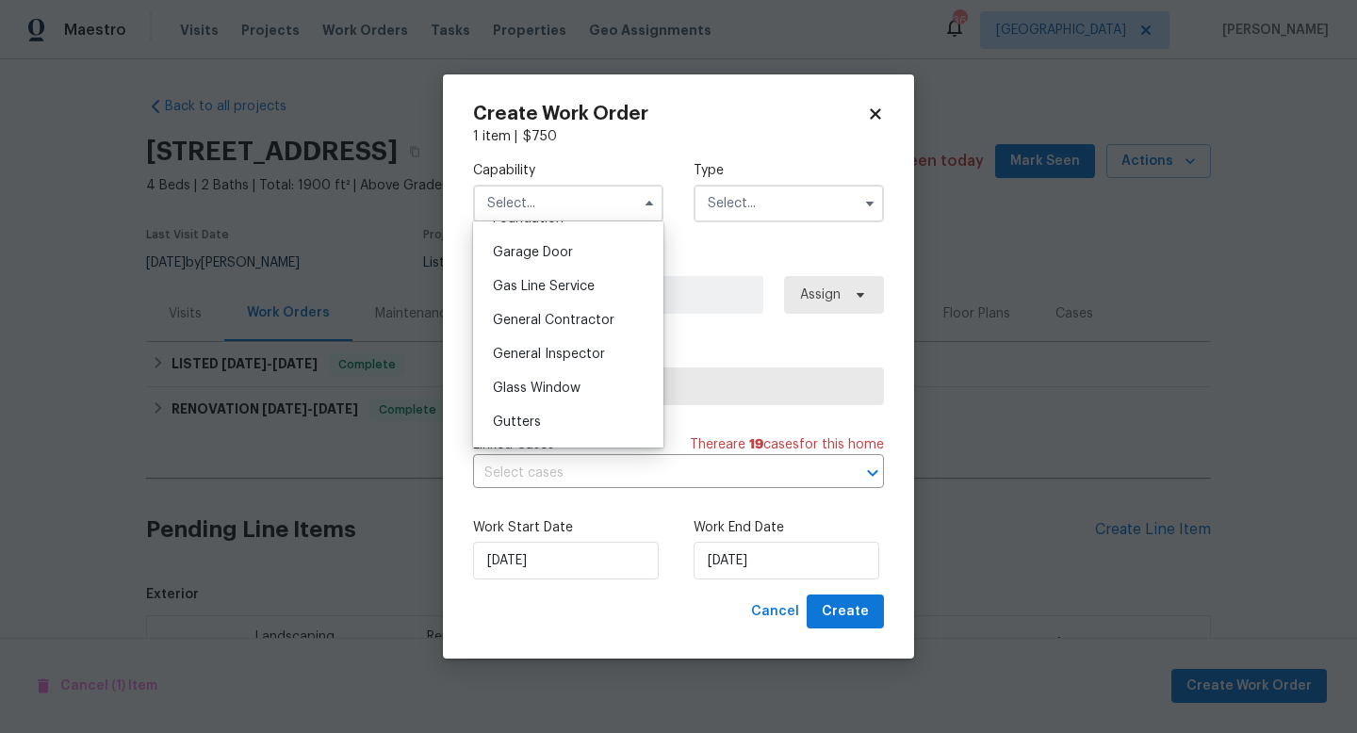
scroll to position [827, 0]
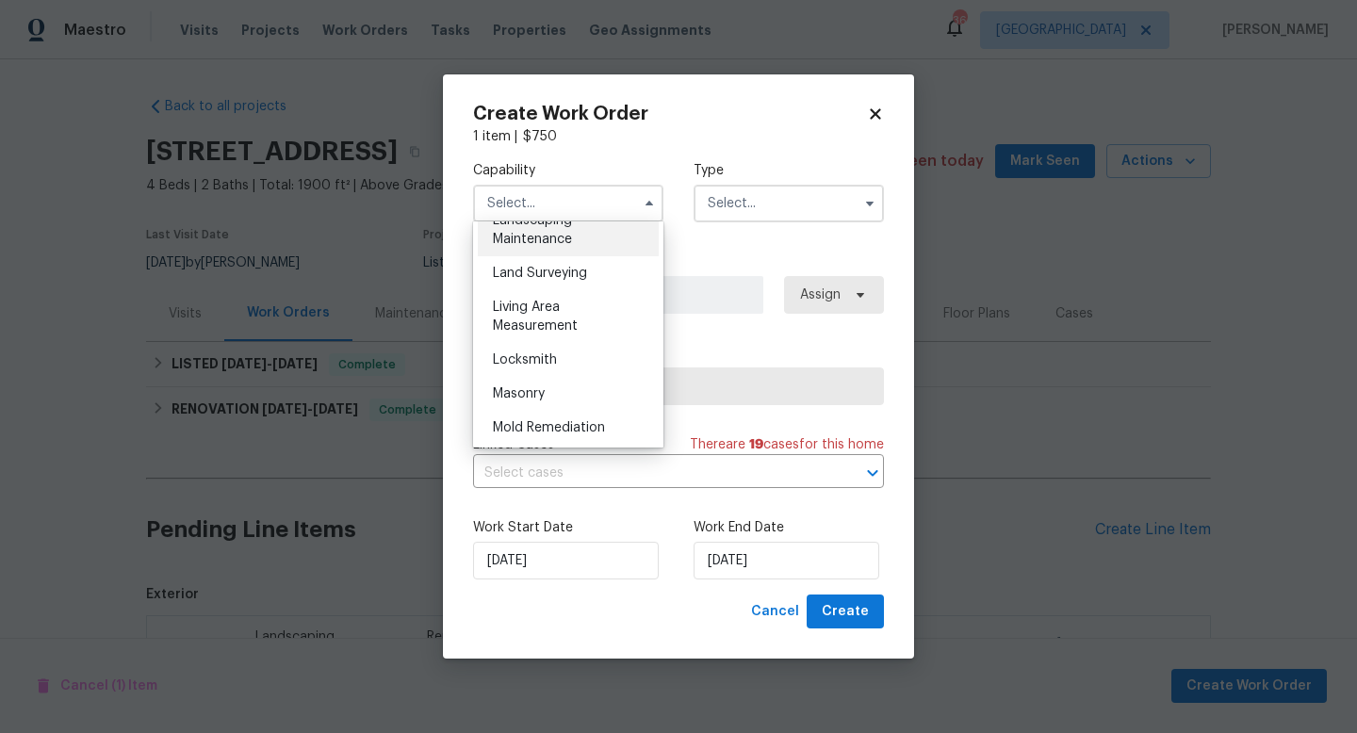
click at [557, 244] on span "Landscaping Maintenance" at bounding box center [532, 230] width 79 height 32
type input "Landscaping Maintenance"
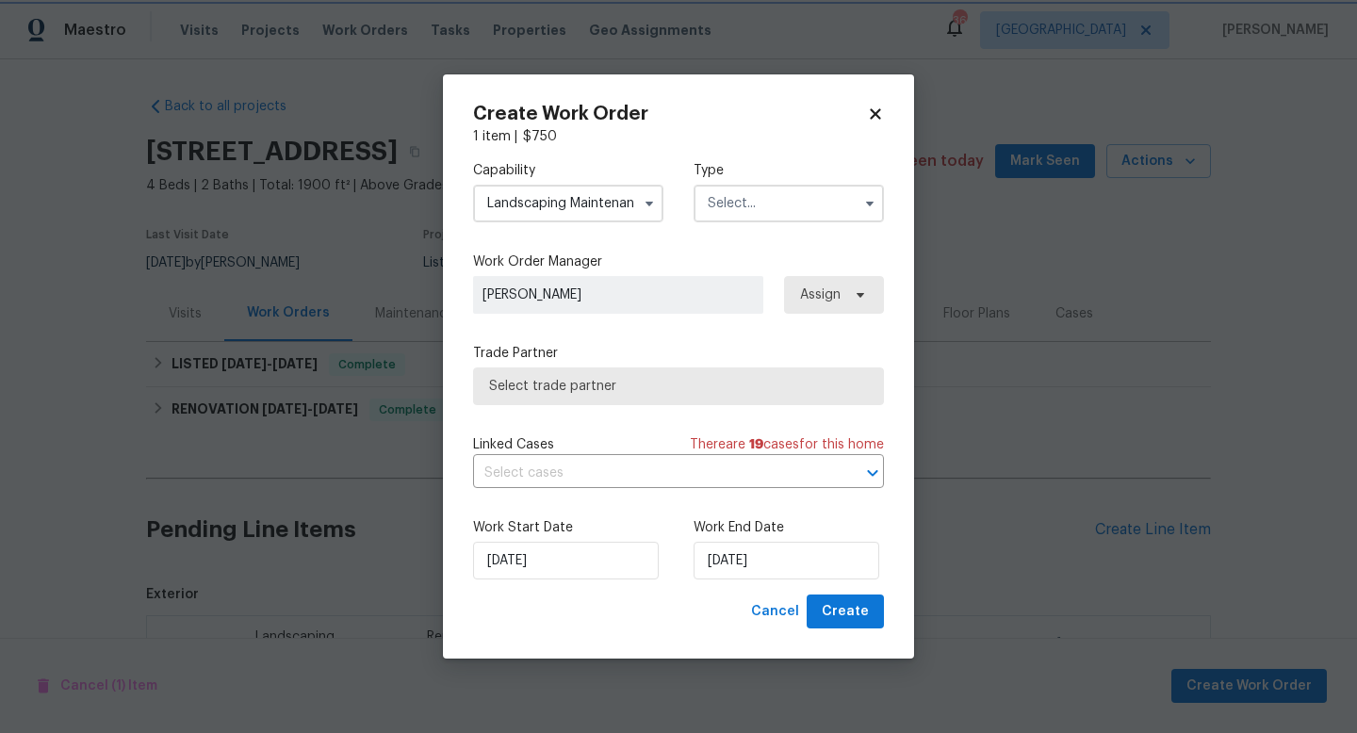
scroll to position [1188, 0]
click at [761, 193] on input "text" at bounding box center [789, 204] width 190 height 38
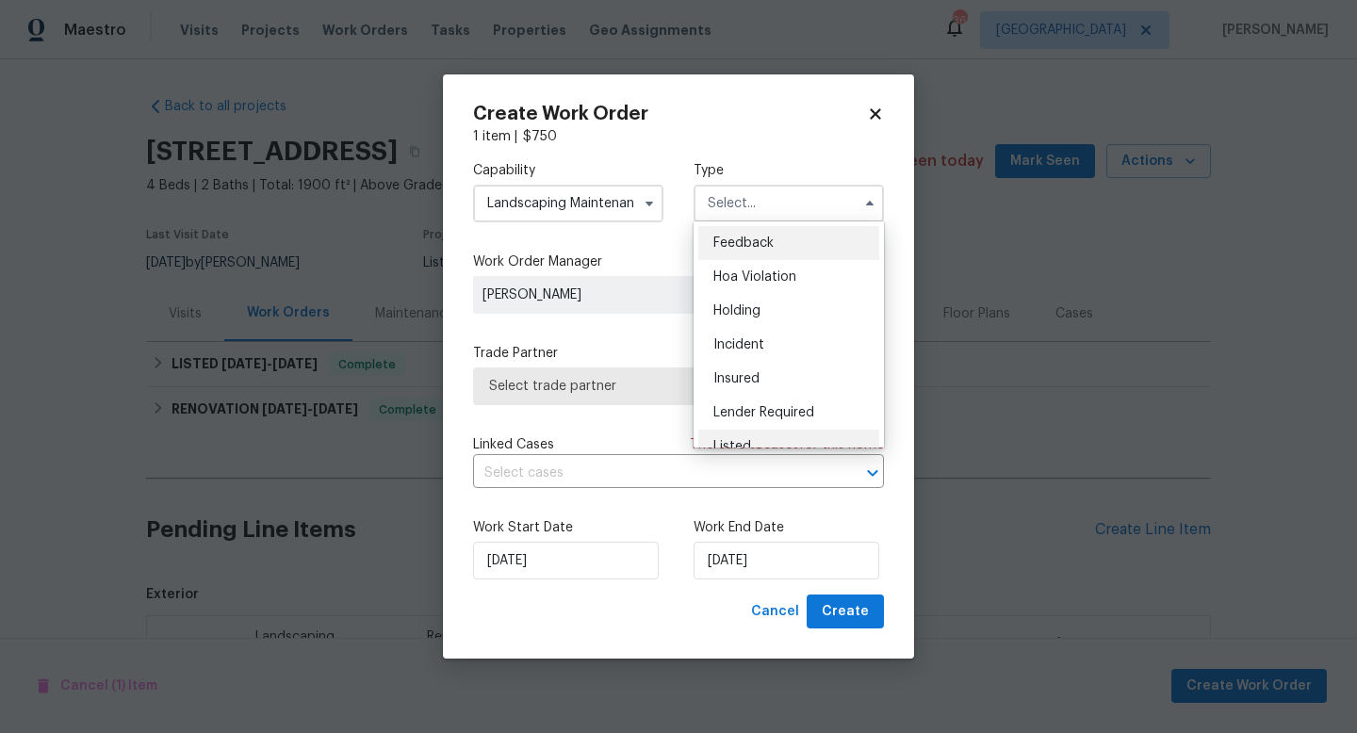
click at [752, 437] on div "Listed" at bounding box center [788, 447] width 181 height 34
type input "Listed"
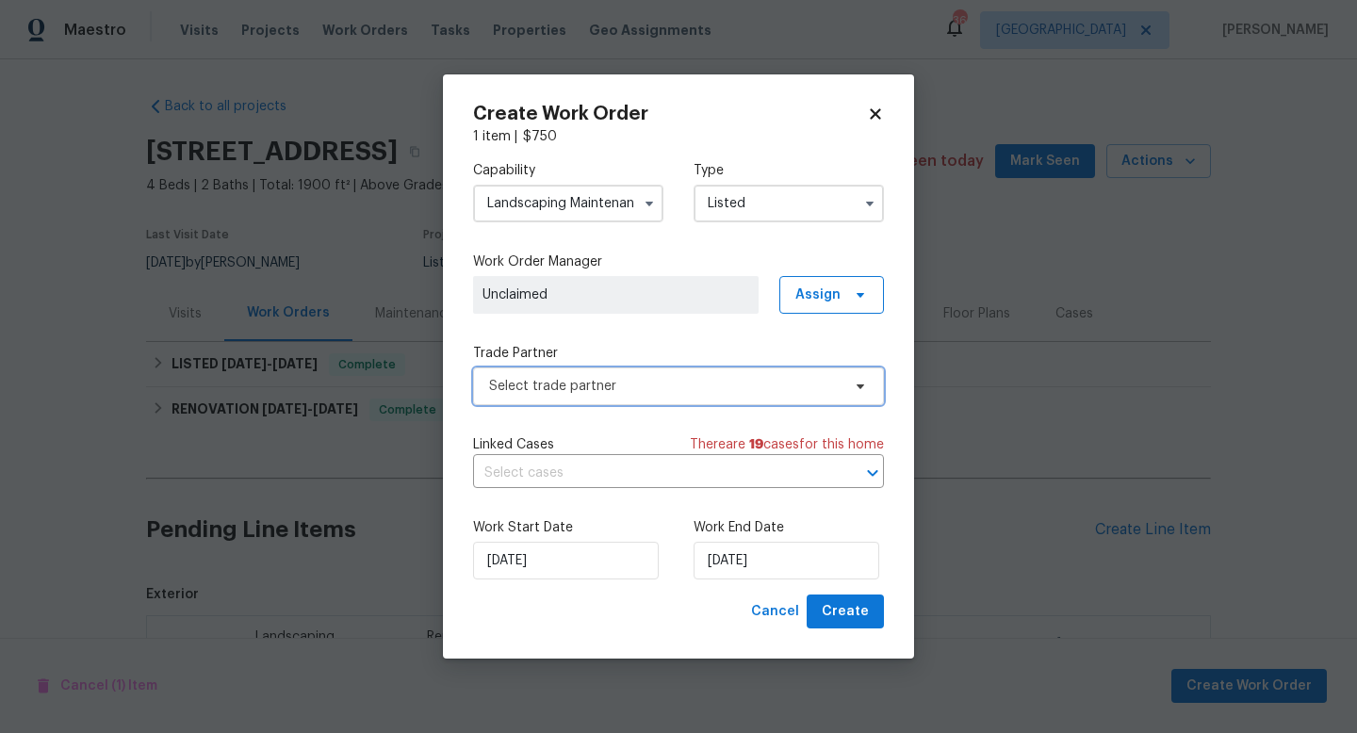
click at [692, 386] on span "Select trade partner" at bounding box center [665, 386] width 352 height 19
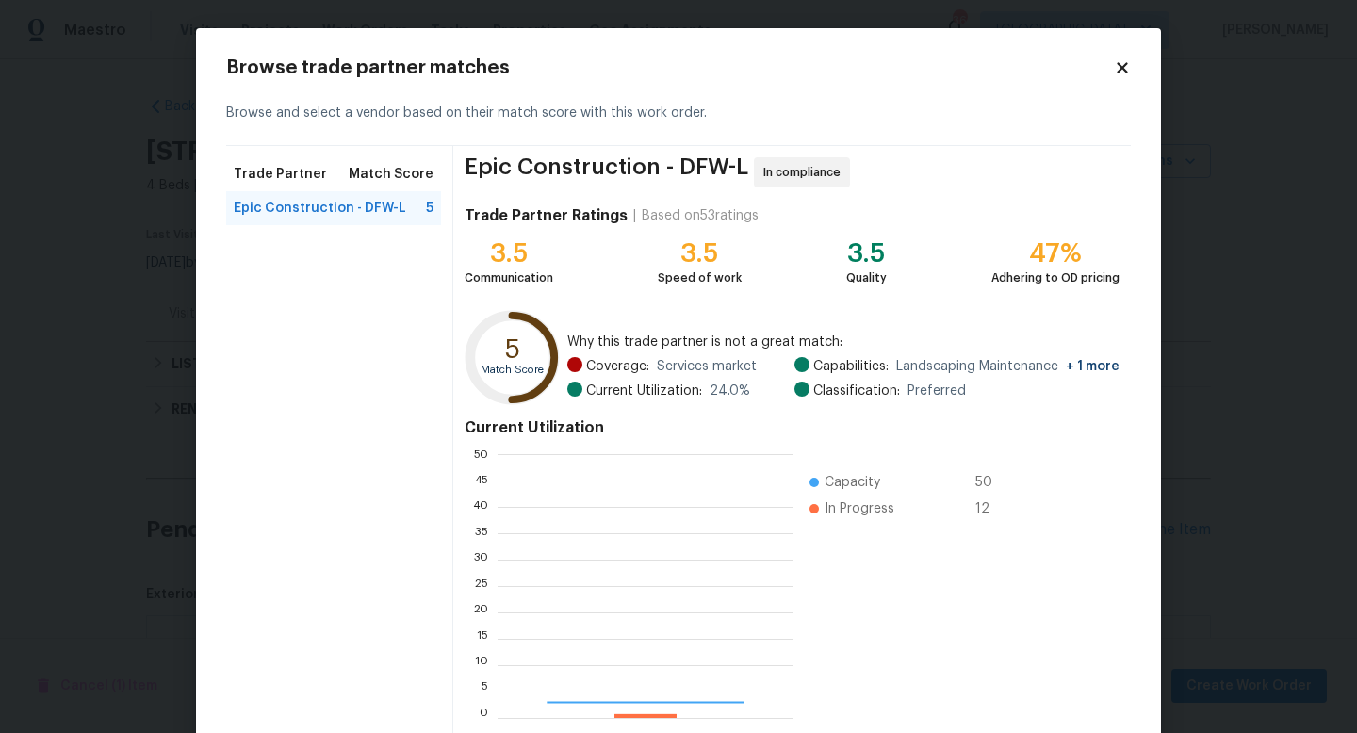
scroll to position [264, 296]
click at [1125, 66] on icon at bounding box center [1122, 67] width 10 height 10
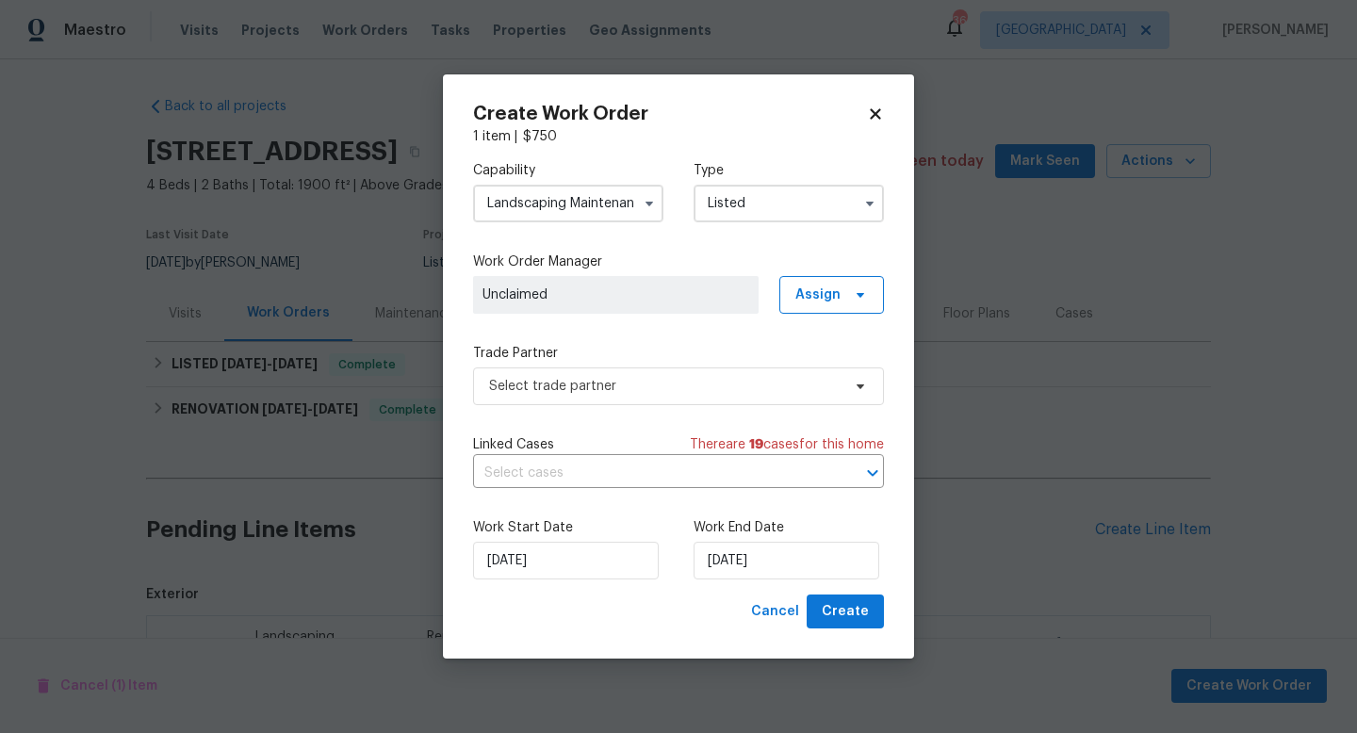
click at [880, 116] on icon at bounding box center [875, 114] width 17 height 17
checkbox input "false"
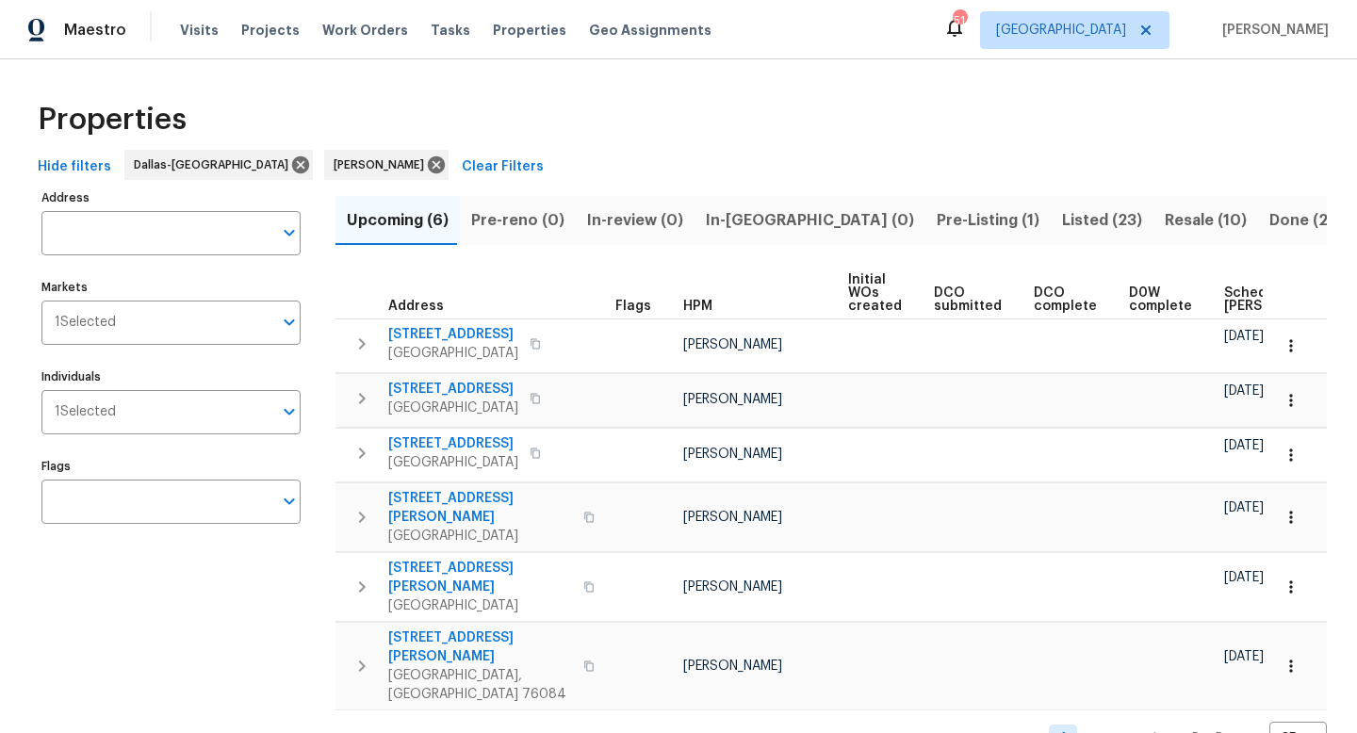
click at [1062, 217] on span "Listed (23)" at bounding box center [1102, 220] width 80 height 26
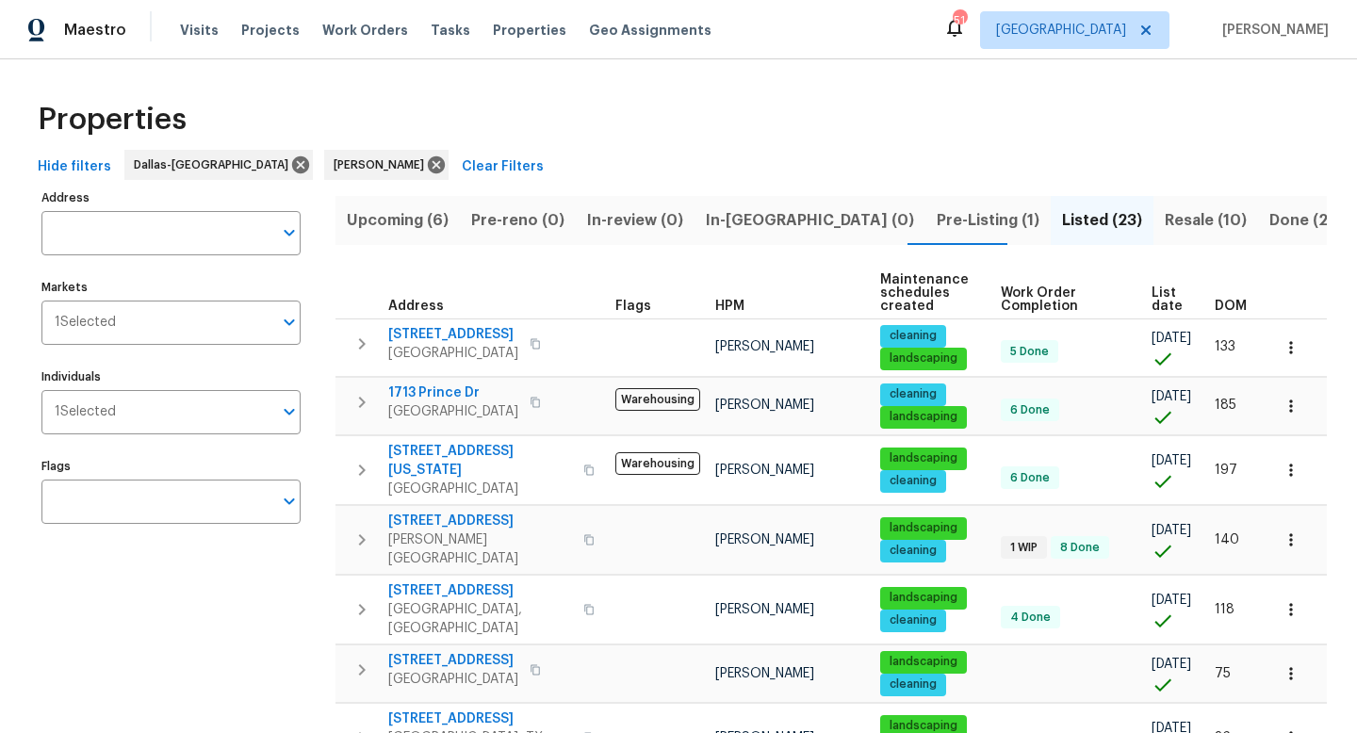
click at [1165, 224] on span "Resale (10)" at bounding box center [1206, 220] width 82 height 26
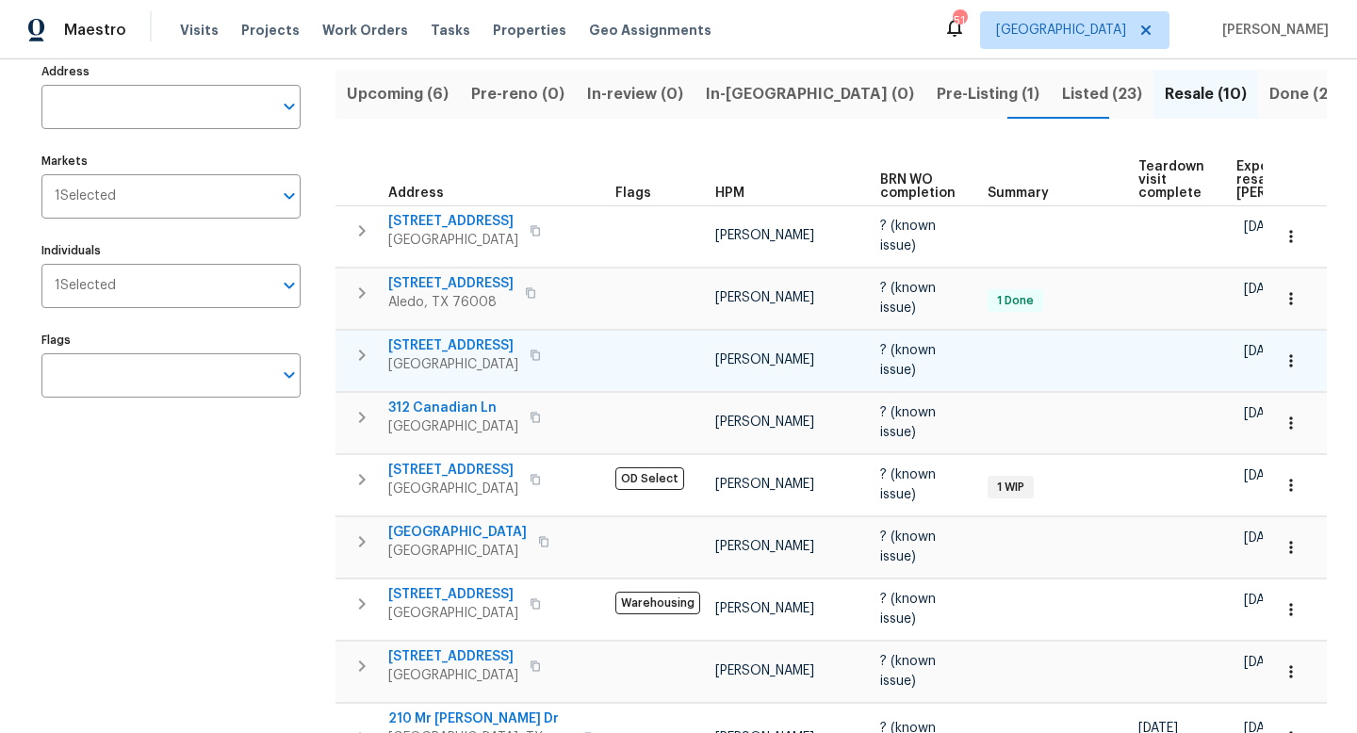
click at [530, 350] on icon "button" at bounding box center [535, 355] width 11 height 11
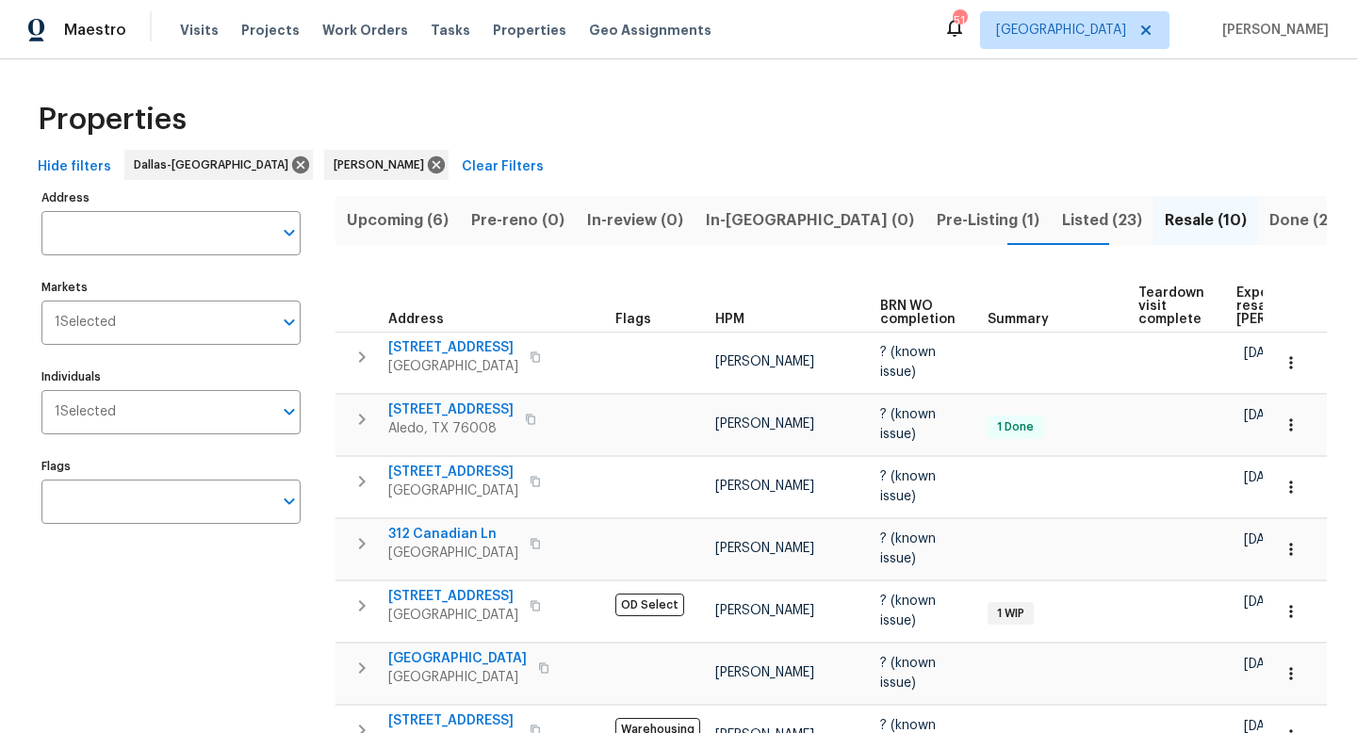
click at [1062, 223] on span "Listed (23)" at bounding box center [1102, 220] width 80 height 26
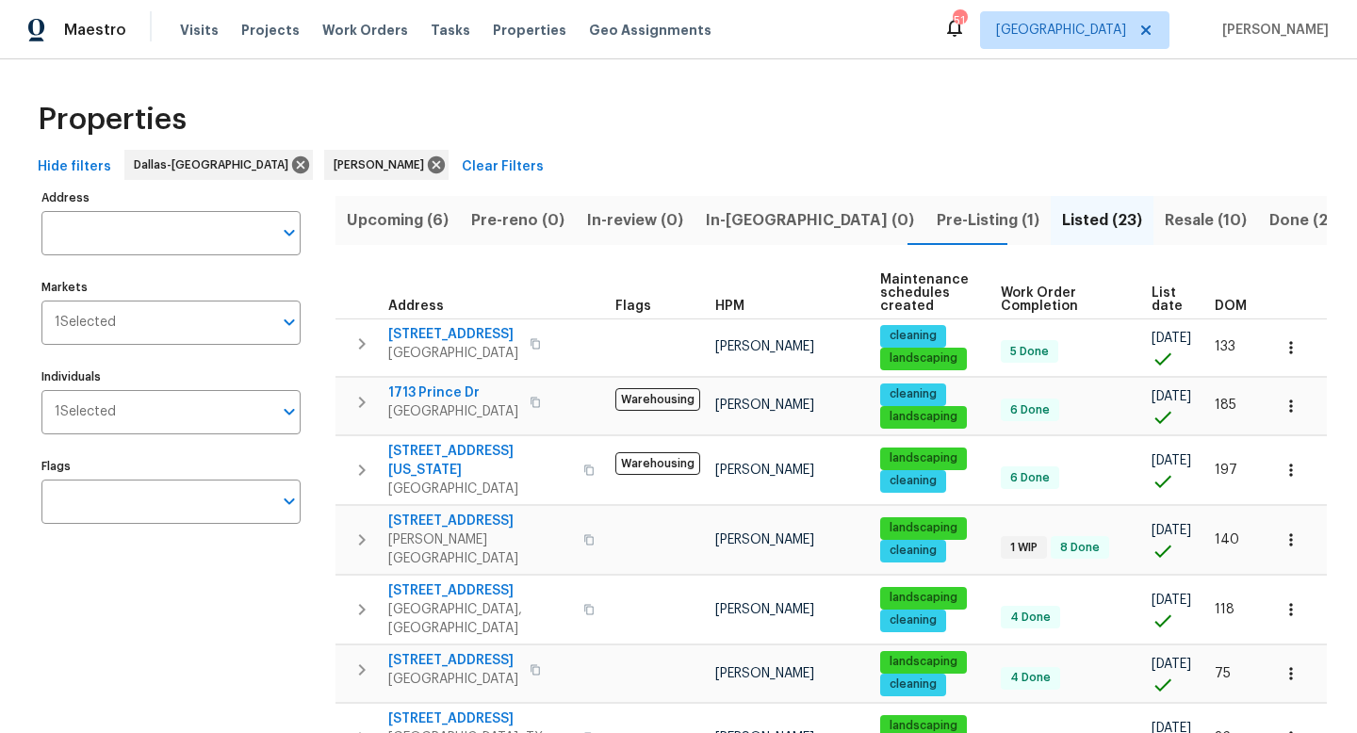
click at [937, 217] on span "Pre-Listing (1)" at bounding box center [988, 220] width 103 height 26
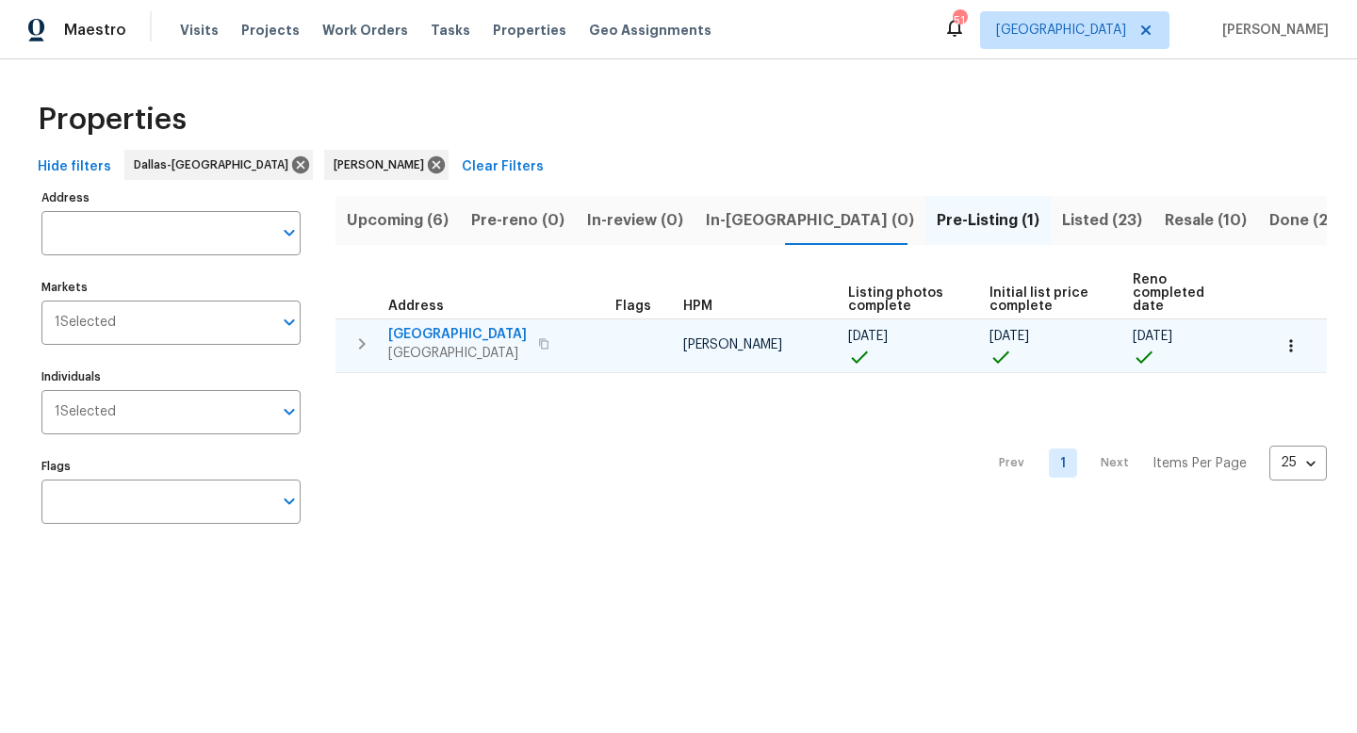
click at [538, 338] on icon "button" at bounding box center [543, 343] width 11 height 11
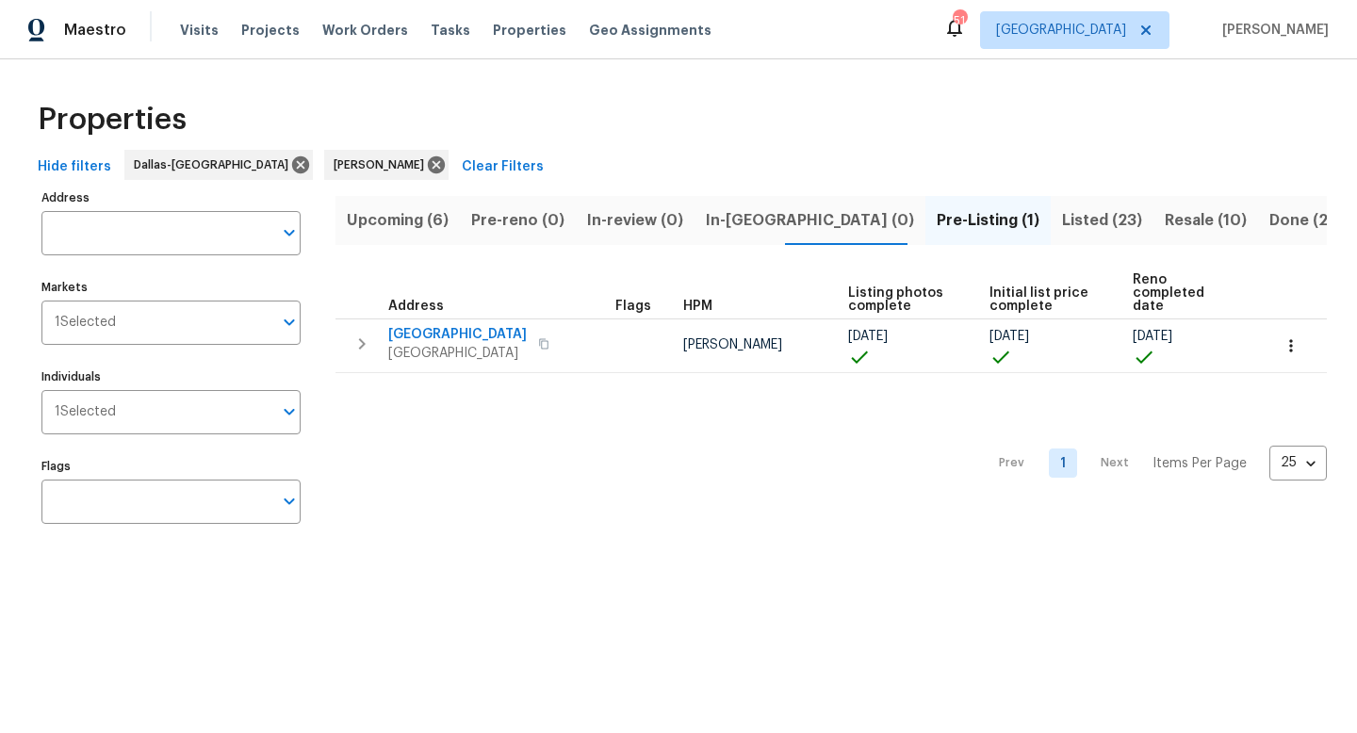
click at [1165, 225] on span "Resale (10)" at bounding box center [1206, 220] width 82 height 26
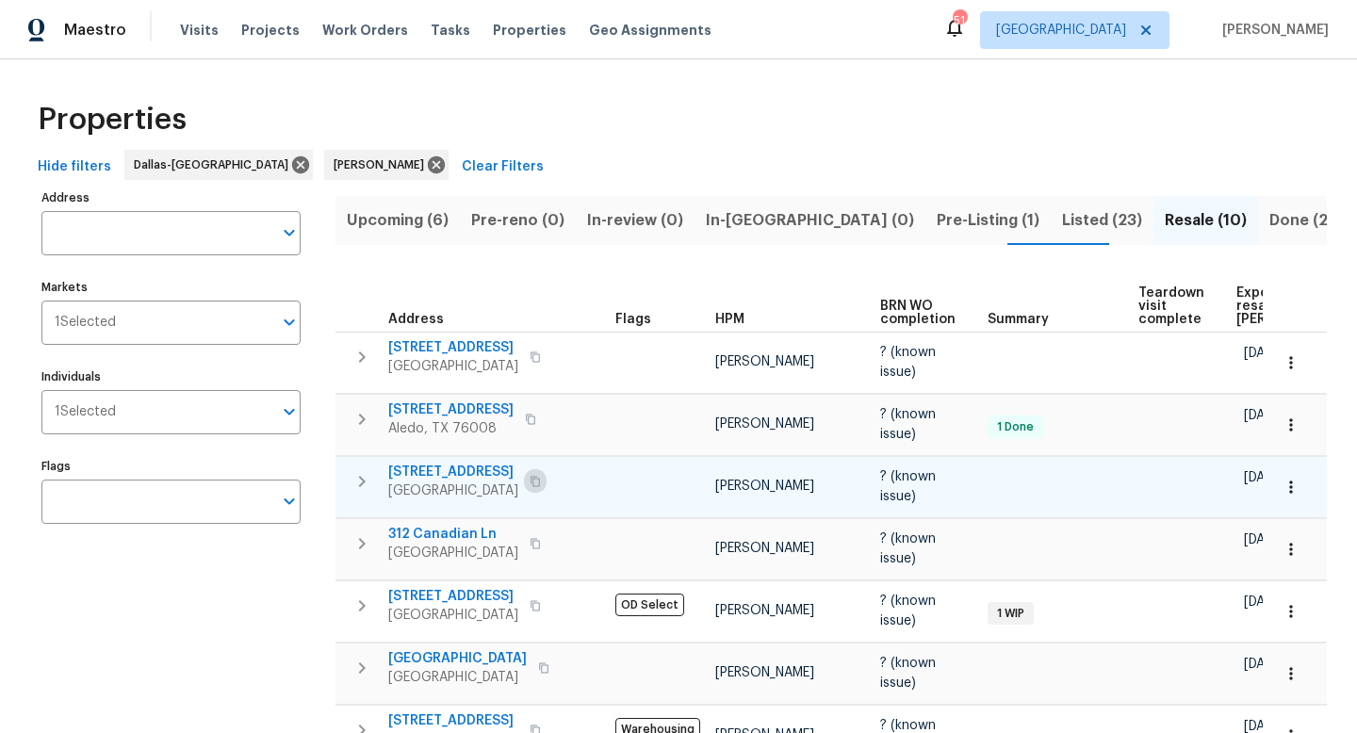
click at [530, 476] on icon "button" at bounding box center [535, 481] width 11 height 11
